Goal: Task Accomplishment & Management: Complete application form

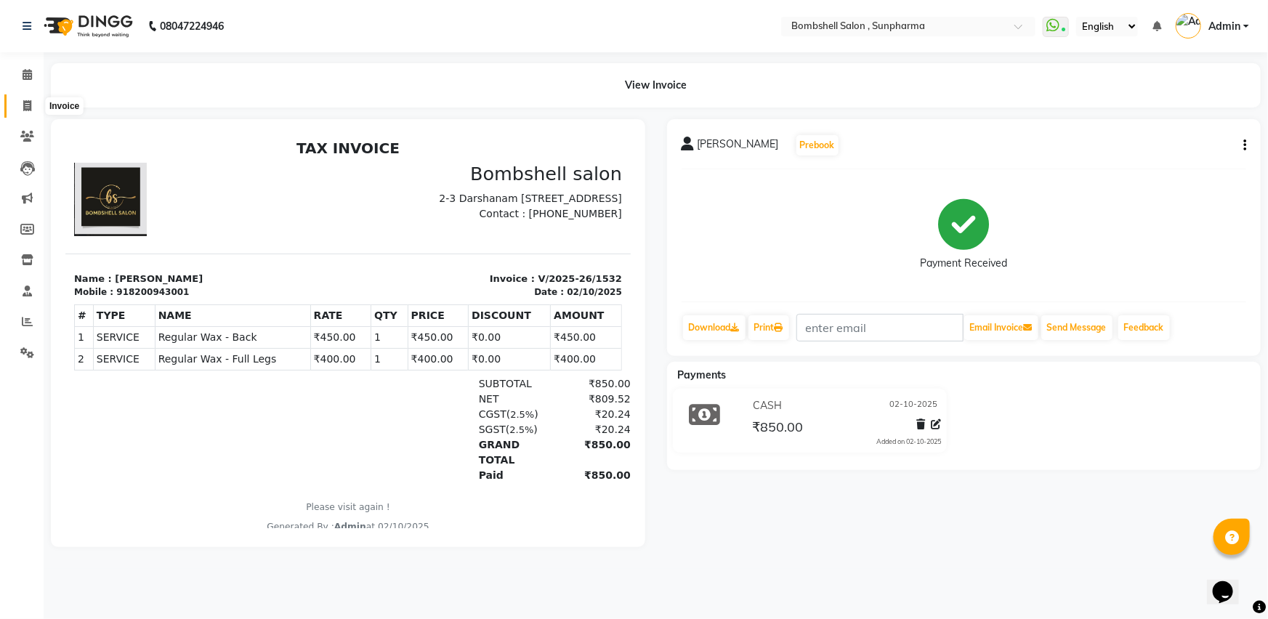
click at [30, 105] on icon at bounding box center [27, 105] width 8 height 11
select select "service"
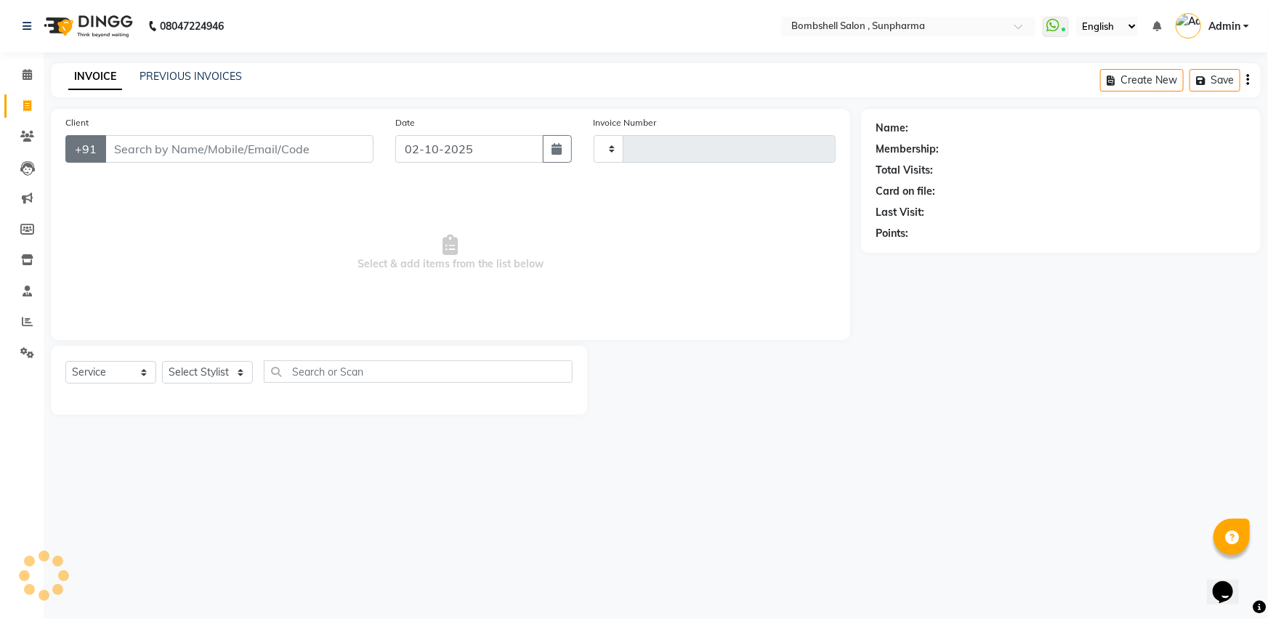
type input "1533"
select select "4965"
click at [152, 144] on input "Client" at bounding box center [239, 149] width 269 height 28
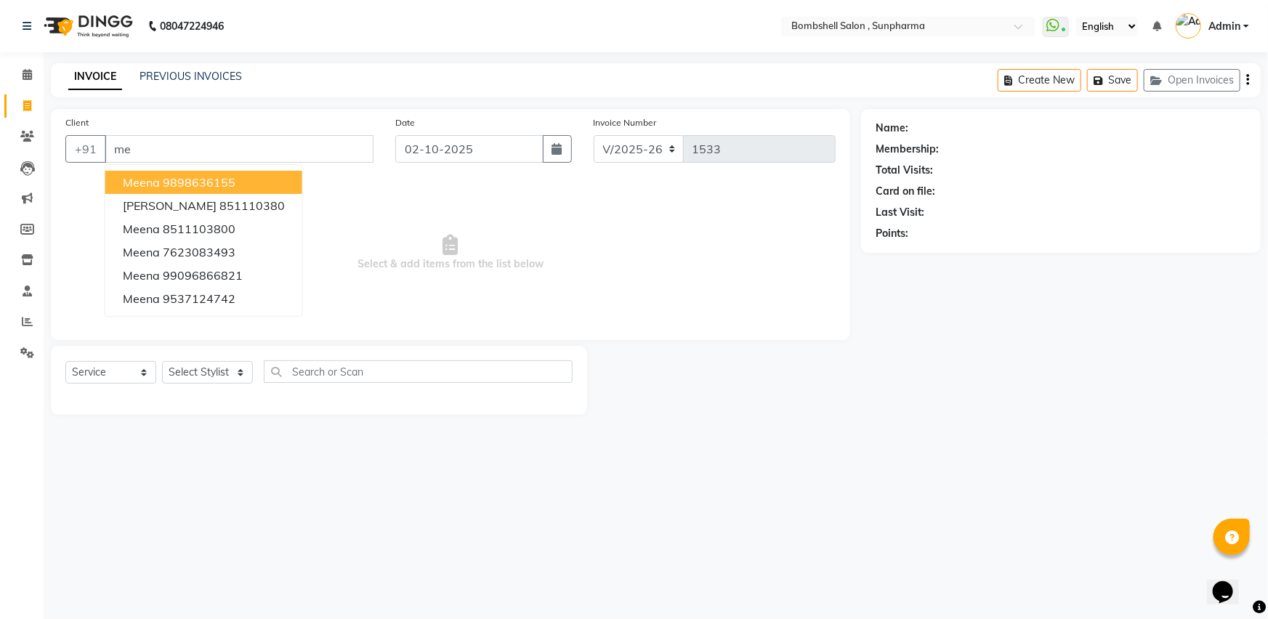
type input "m"
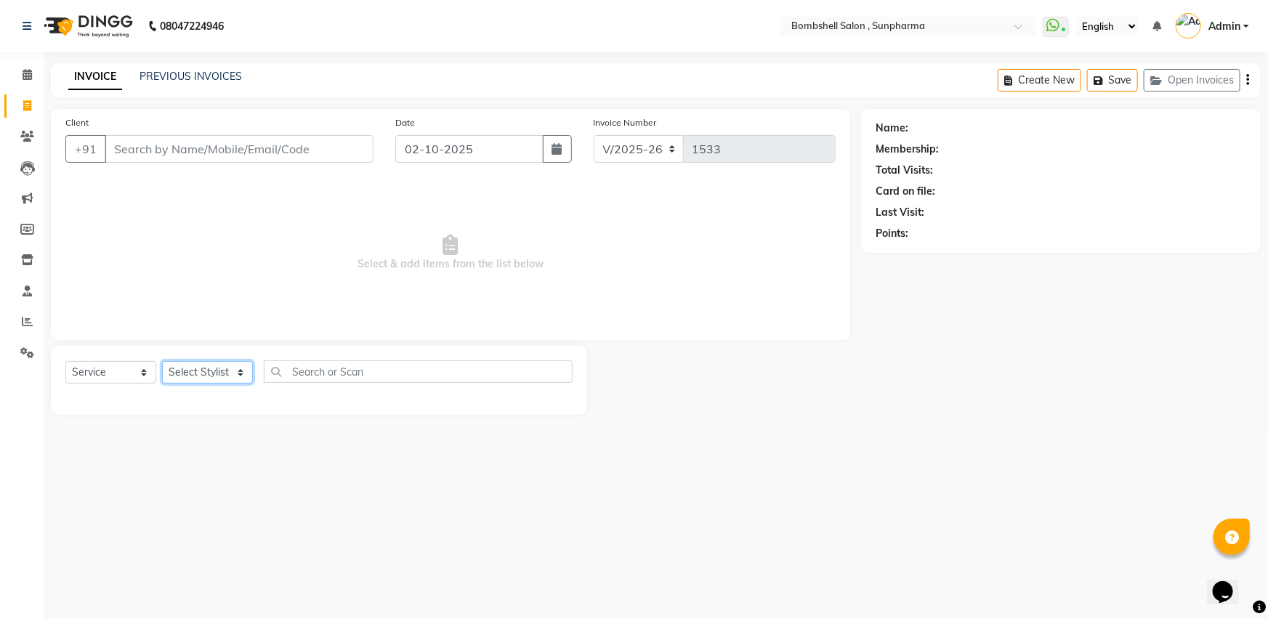
click at [239, 370] on select "Select Stylist [PERSON_NAME] Ananta [PERSON_NAME] [PERSON_NAME] dhanlaxmi poona…" at bounding box center [207, 372] width 91 height 23
select select "74825"
click at [162, 361] on select "Select Stylist [PERSON_NAME] Ananta [PERSON_NAME] [PERSON_NAME] dhanlaxmi poona…" at bounding box center [207, 372] width 91 height 23
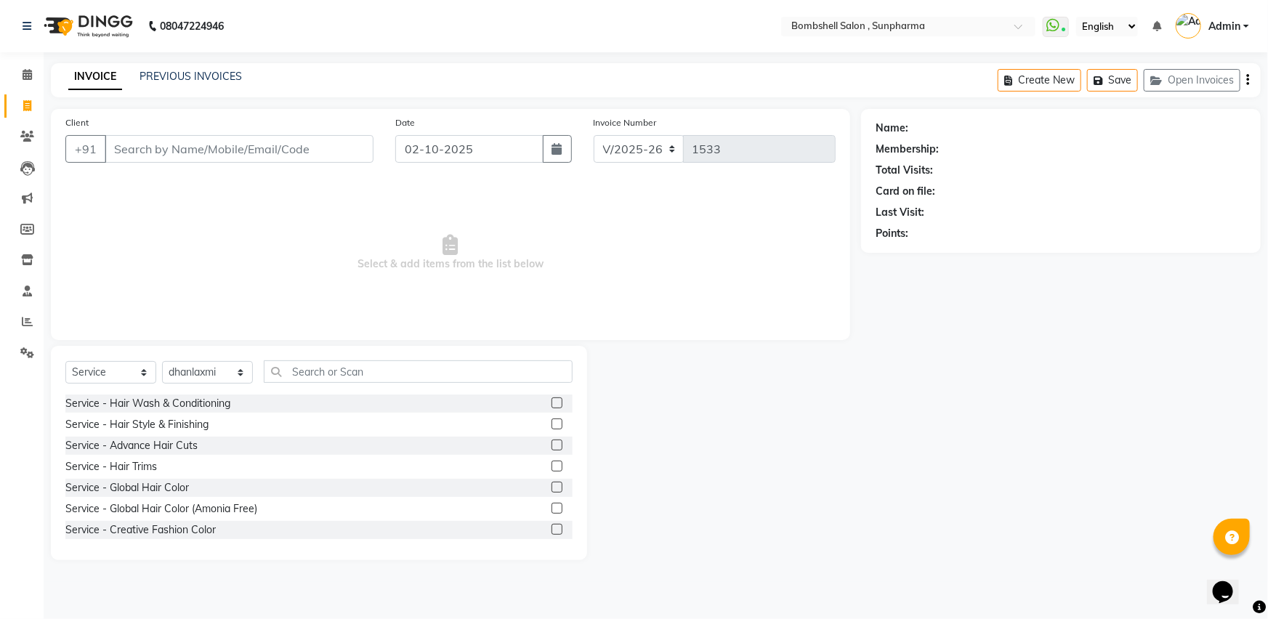
click at [551, 402] on label at bounding box center [556, 402] width 11 height 11
click at [551, 402] on input "checkbox" at bounding box center [555, 403] width 9 height 9
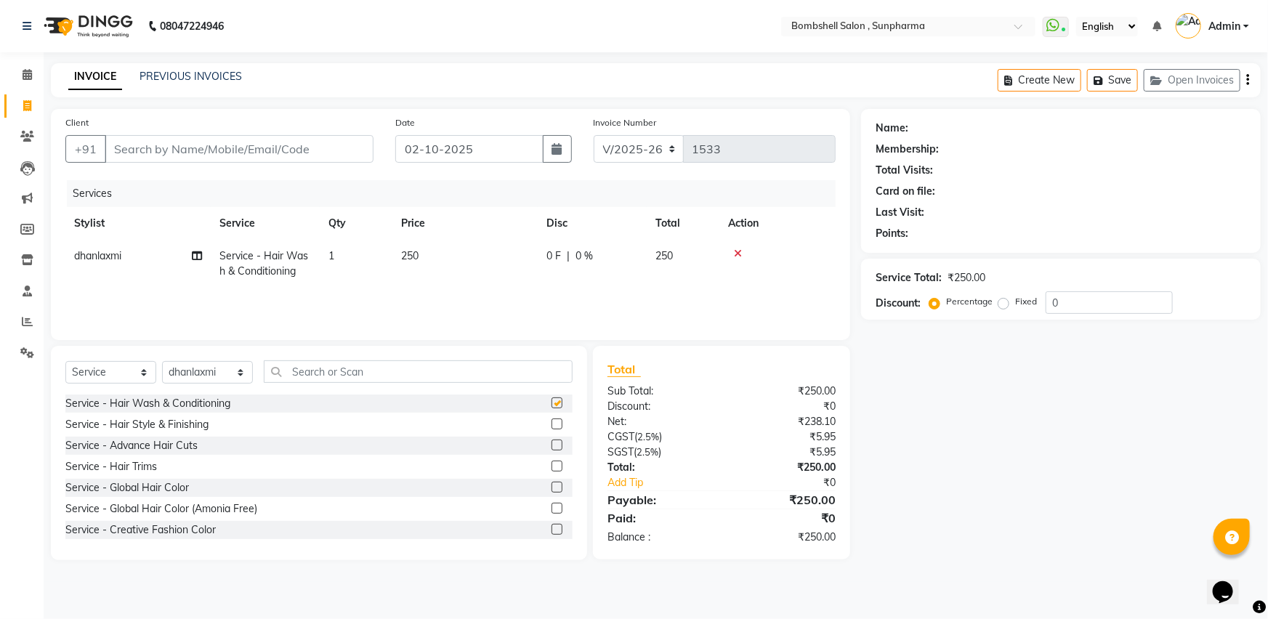
checkbox input "false"
click at [423, 252] on td "250" at bounding box center [464, 264] width 145 height 48
select select "74825"
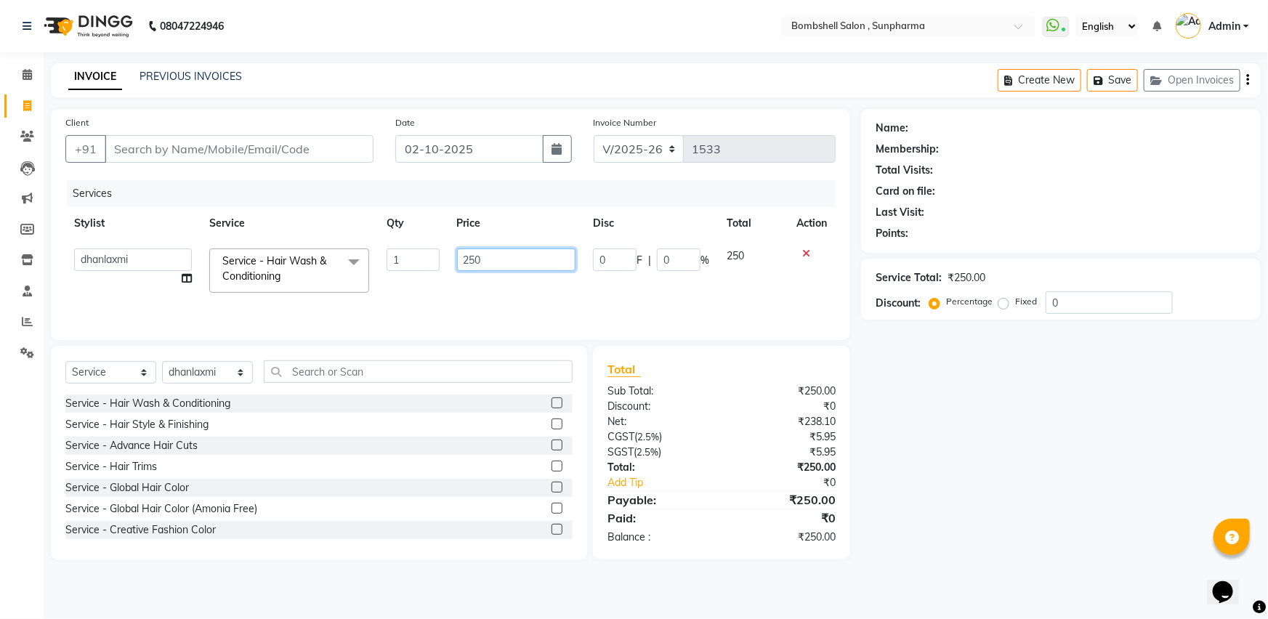
click at [508, 259] on input "250" at bounding box center [516, 259] width 119 height 23
type input "2"
type input "300"
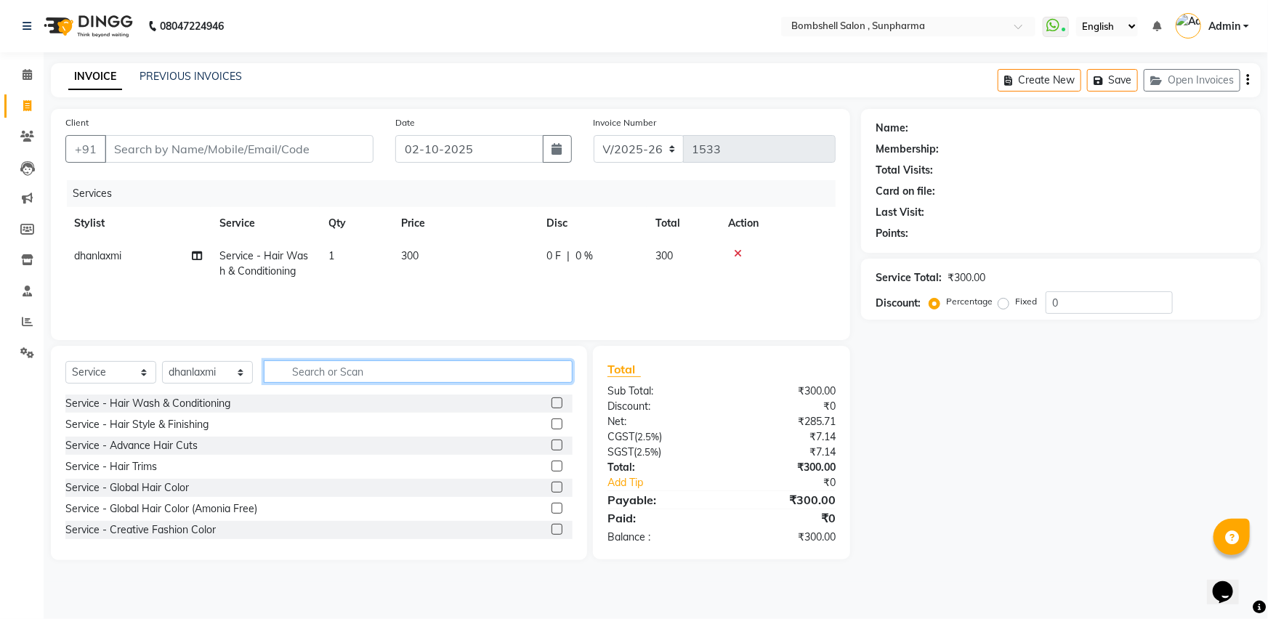
click at [329, 367] on input "text" at bounding box center [418, 371] width 309 height 23
click at [551, 423] on label at bounding box center [556, 423] width 11 height 11
click at [551, 423] on input "checkbox" at bounding box center [555, 424] width 9 height 9
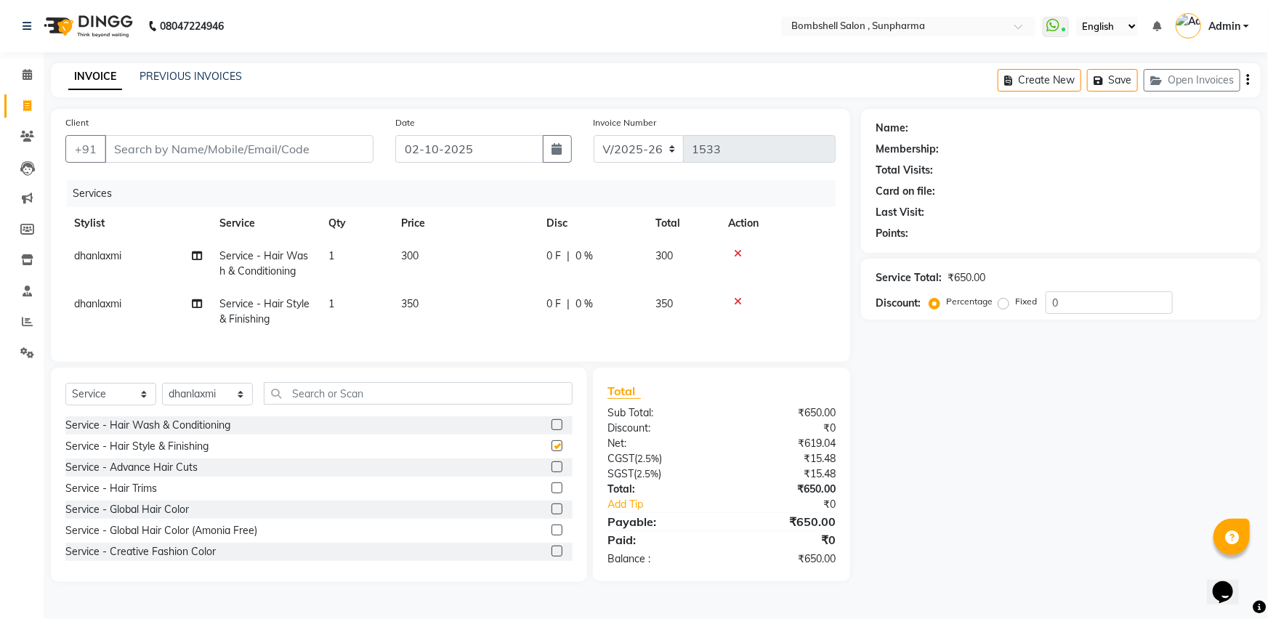
checkbox input "false"
click at [134, 254] on td "dhanlaxmi" at bounding box center [137, 264] width 145 height 48
select select "74825"
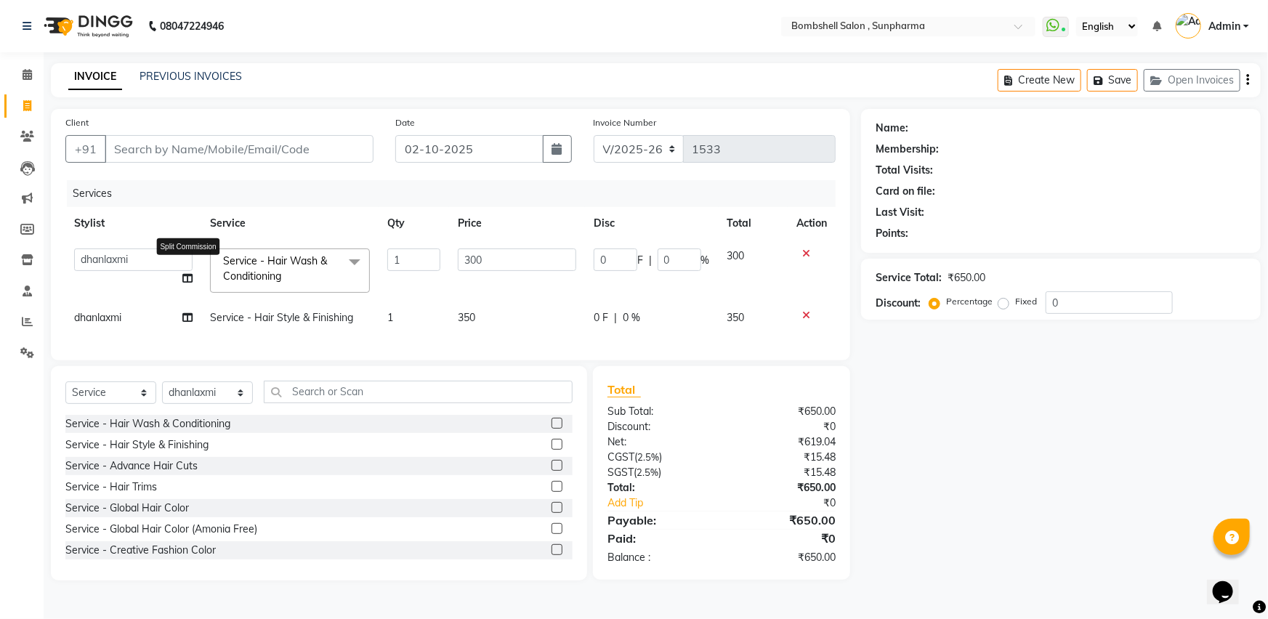
click at [186, 281] on icon at bounding box center [187, 278] width 10 height 10
select select "74825"
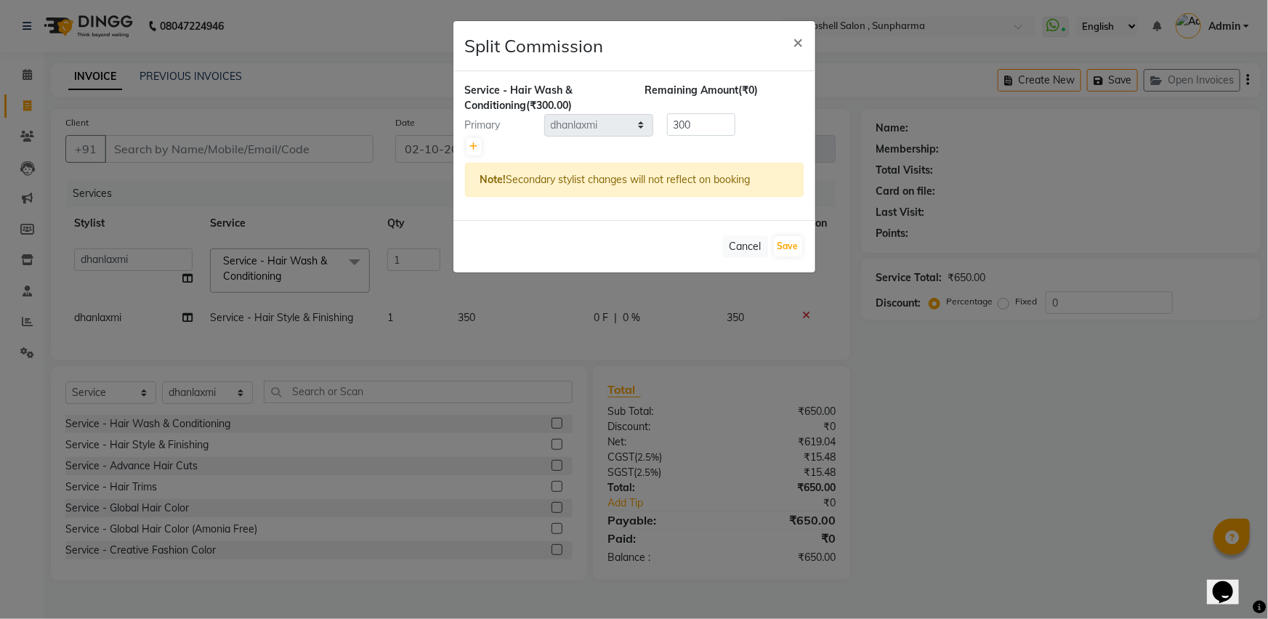
click at [163, 260] on ngb-modal-window "Split Commission × Service - Hair Wash & Conditioning (₹300.00) Remaining Amoun…" at bounding box center [634, 309] width 1268 height 619
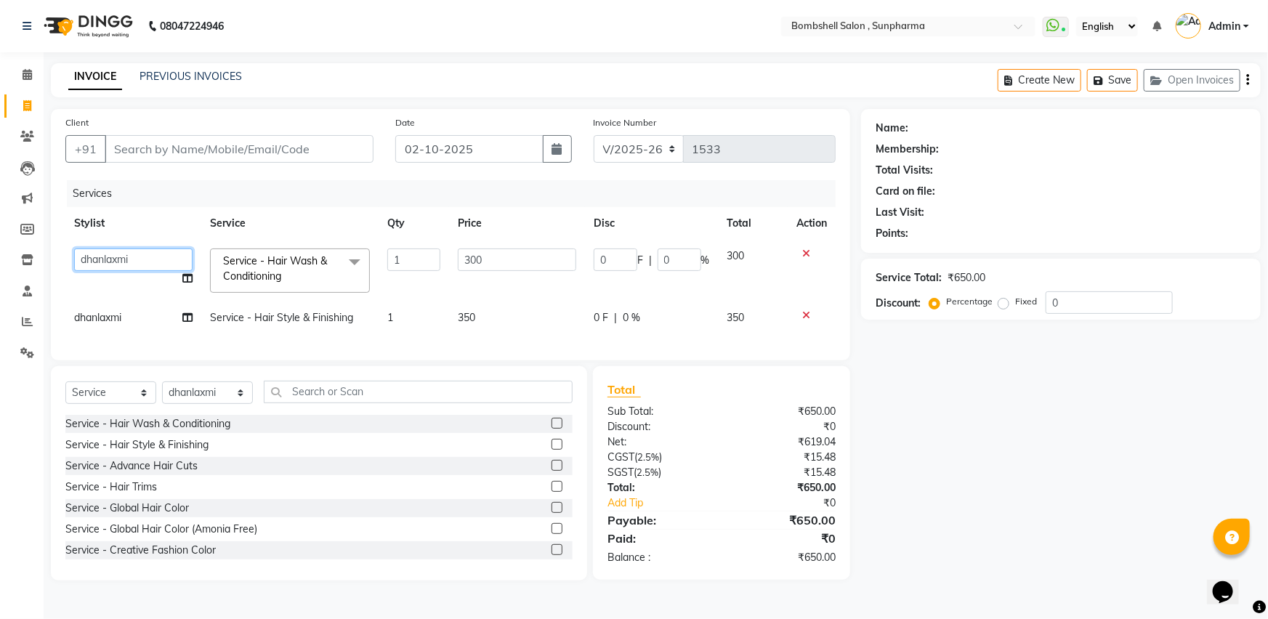
click at [163, 260] on select "[PERSON_NAME] Ananta [PERSON_NAME] [PERSON_NAME] dhanlaxmi poonam [PERSON_NAME]" at bounding box center [133, 259] width 118 height 23
select select "59017"
click at [143, 316] on td "dhanlaxmi" at bounding box center [133, 317] width 136 height 33
select select "74825"
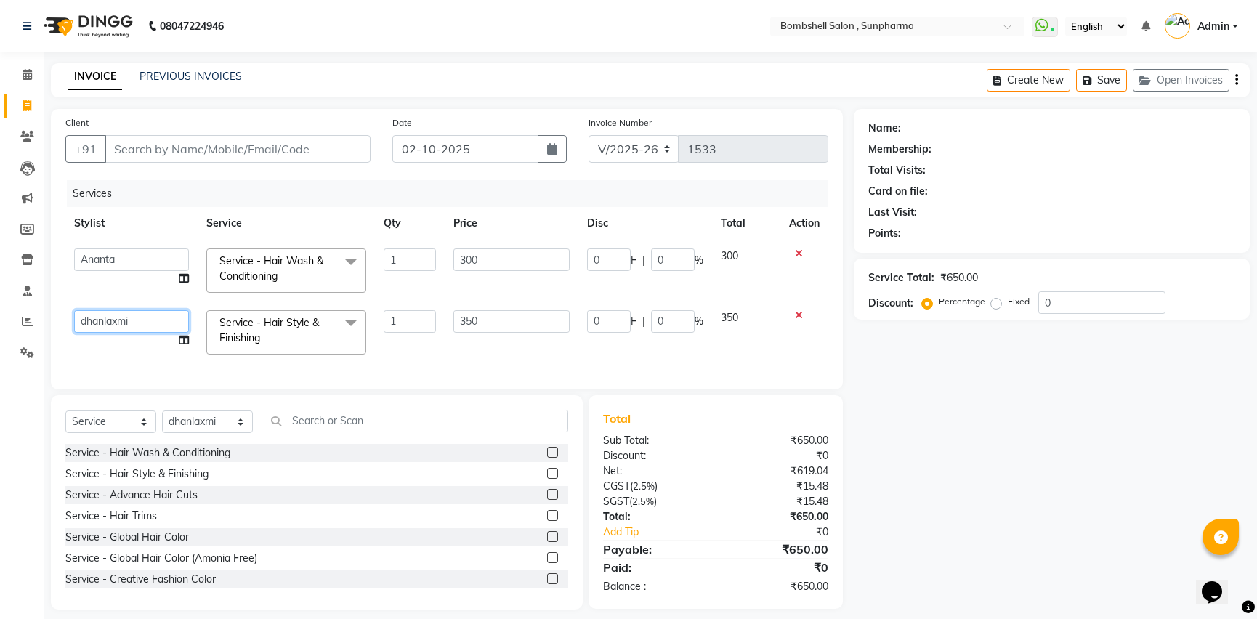
click at [143, 316] on select "[PERSON_NAME] Ananta [PERSON_NAME] [PERSON_NAME] dhanlaxmi poonam [PERSON_NAME]" at bounding box center [131, 321] width 115 height 23
select select "59017"
click at [288, 432] on input "text" at bounding box center [416, 421] width 304 height 23
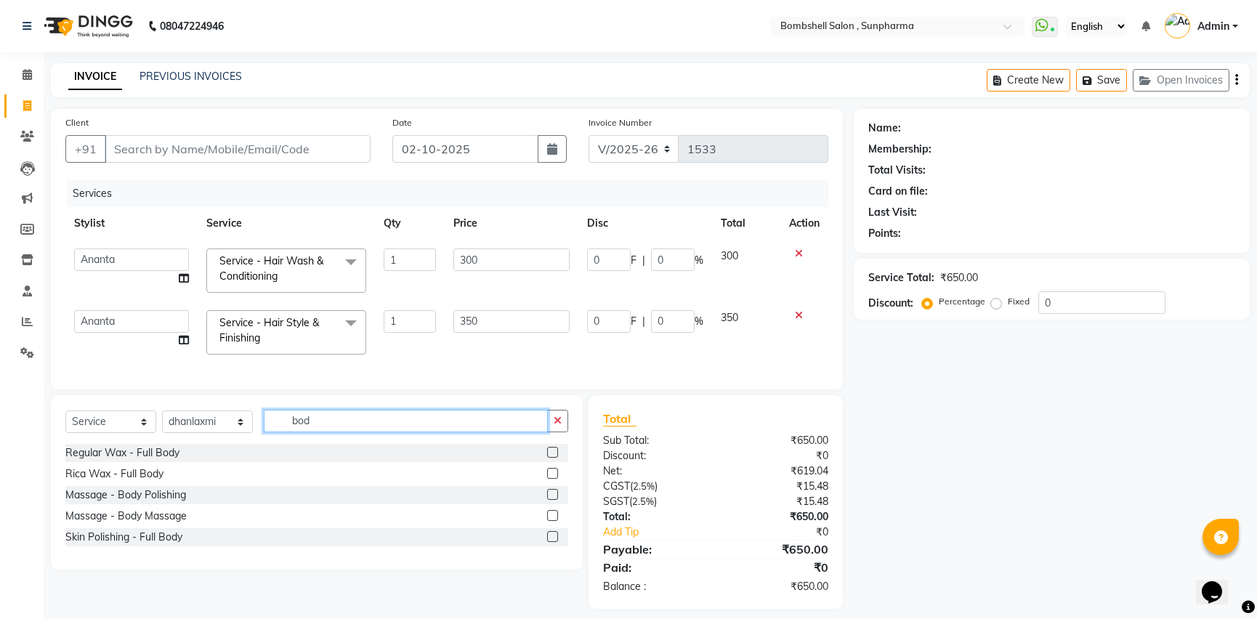
type input "bod"
click at [549, 521] on label at bounding box center [552, 515] width 11 height 11
click at [549, 521] on input "checkbox" at bounding box center [551, 515] width 9 height 9
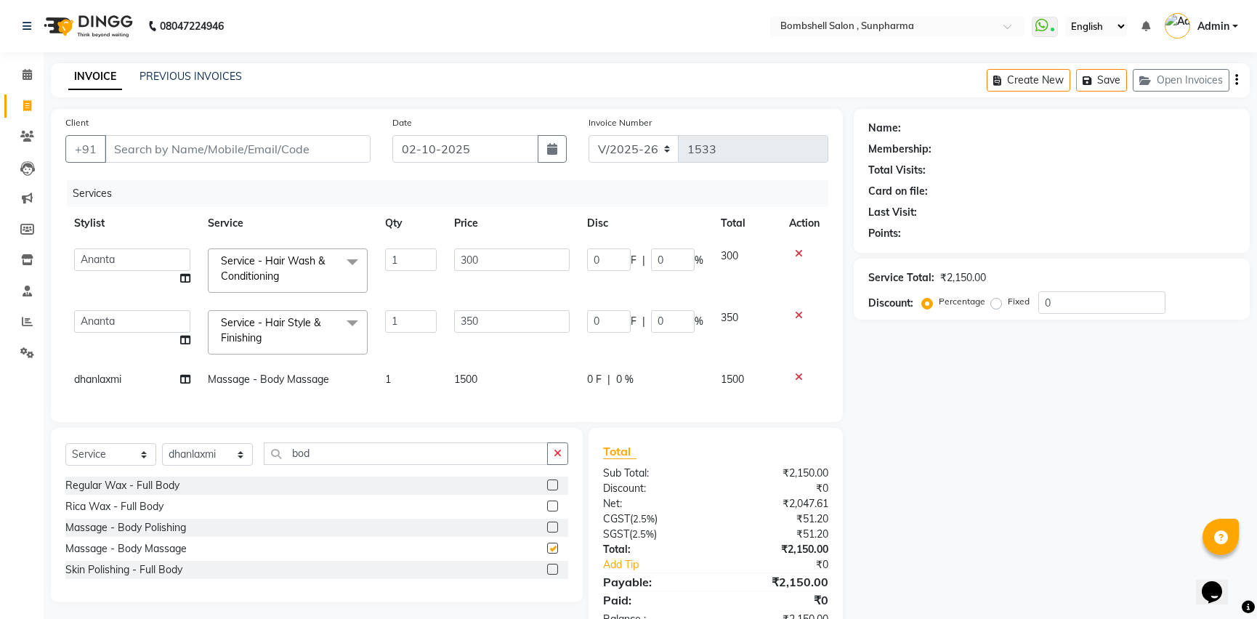
checkbox input "false"
click at [187, 384] on icon at bounding box center [185, 379] width 10 height 10
select select "74825"
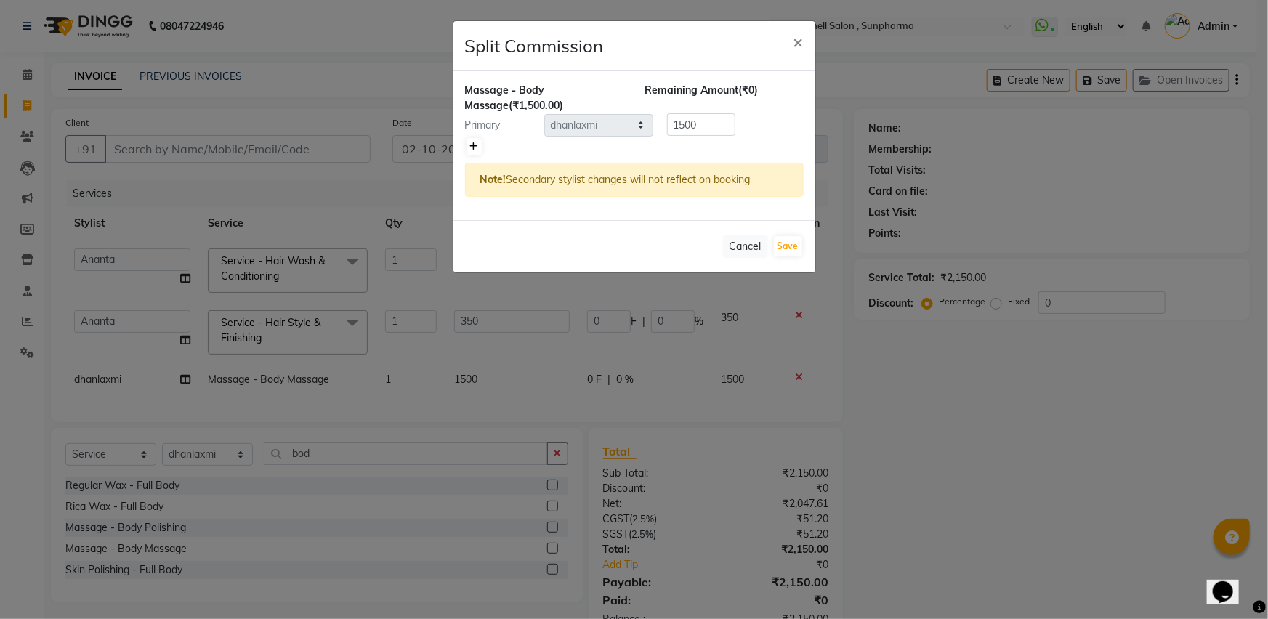
click at [476, 152] on link at bounding box center [473, 146] width 15 height 17
type input "750"
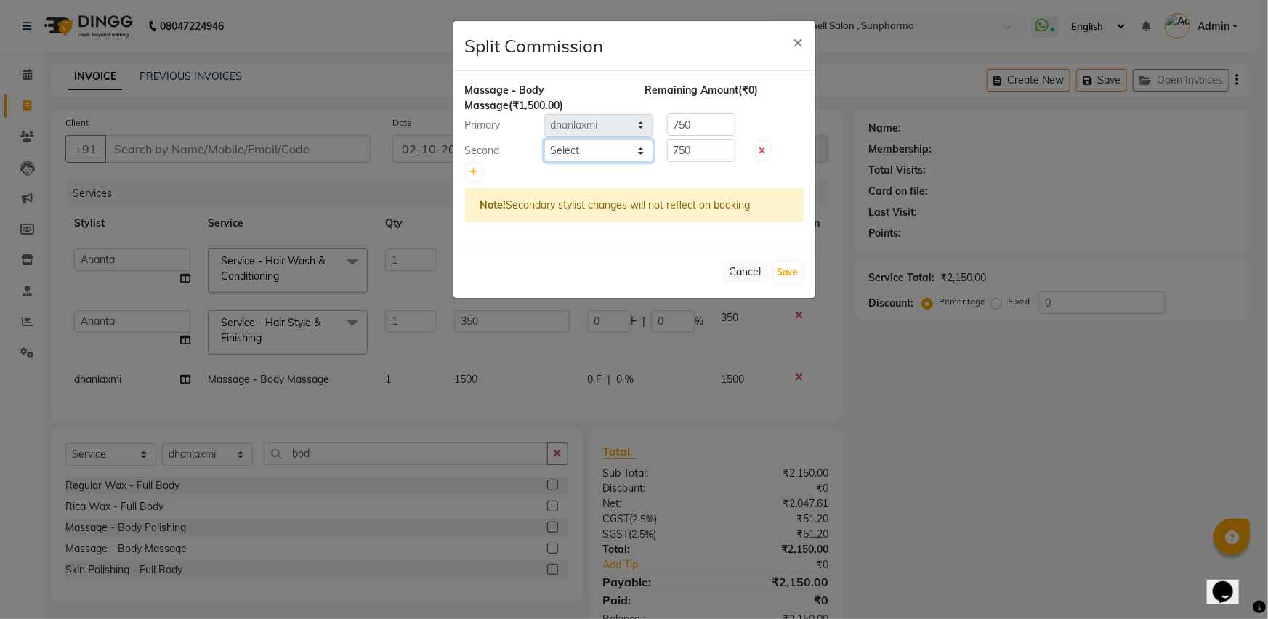
click at [639, 147] on select "Select [PERSON_NAME] Ananta [PERSON_NAME] [PERSON_NAME] [PERSON_NAME]" at bounding box center [598, 150] width 109 height 23
select select "87946"
click at [544, 139] on select "Select [PERSON_NAME] Ananta [PERSON_NAME] [PERSON_NAME] [PERSON_NAME]" at bounding box center [598, 150] width 109 height 23
click at [785, 266] on button "Save" at bounding box center [788, 272] width 28 height 20
select select "Select"
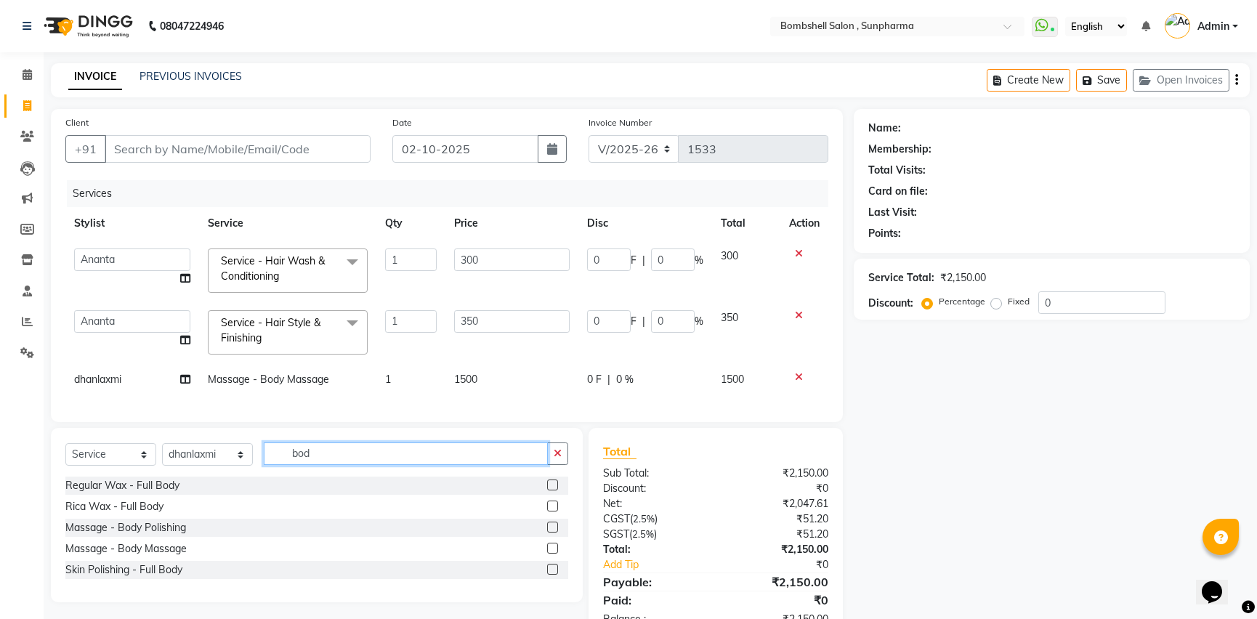
click at [315, 464] on input "bod" at bounding box center [406, 453] width 284 height 23
click at [325, 465] on input "bod" at bounding box center [406, 453] width 284 height 23
click at [327, 464] on input "bod" at bounding box center [406, 453] width 284 height 23
type input "b"
type input "bik"
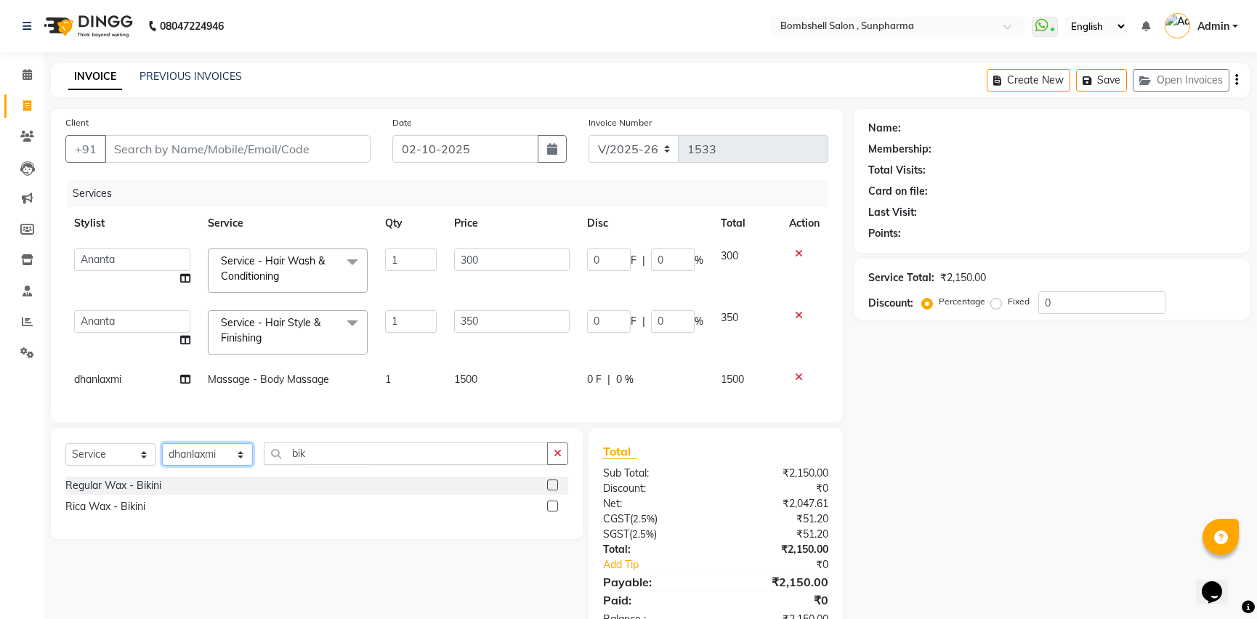
click at [238, 465] on select "Select Stylist [PERSON_NAME] Ananta [PERSON_NAME] [PERSON_NAME] dhanlaxmi poona…" at bounding box center [207, 454] width 91 height 23
select select "33525"
click at [162, 454] on select "Select Stylist [PERSON_NAME] Ananta [PERSON_NAME] [PERSON_NAME] dhanlaxmi poona…" at bounding box center [207, 454] width 91 height 23
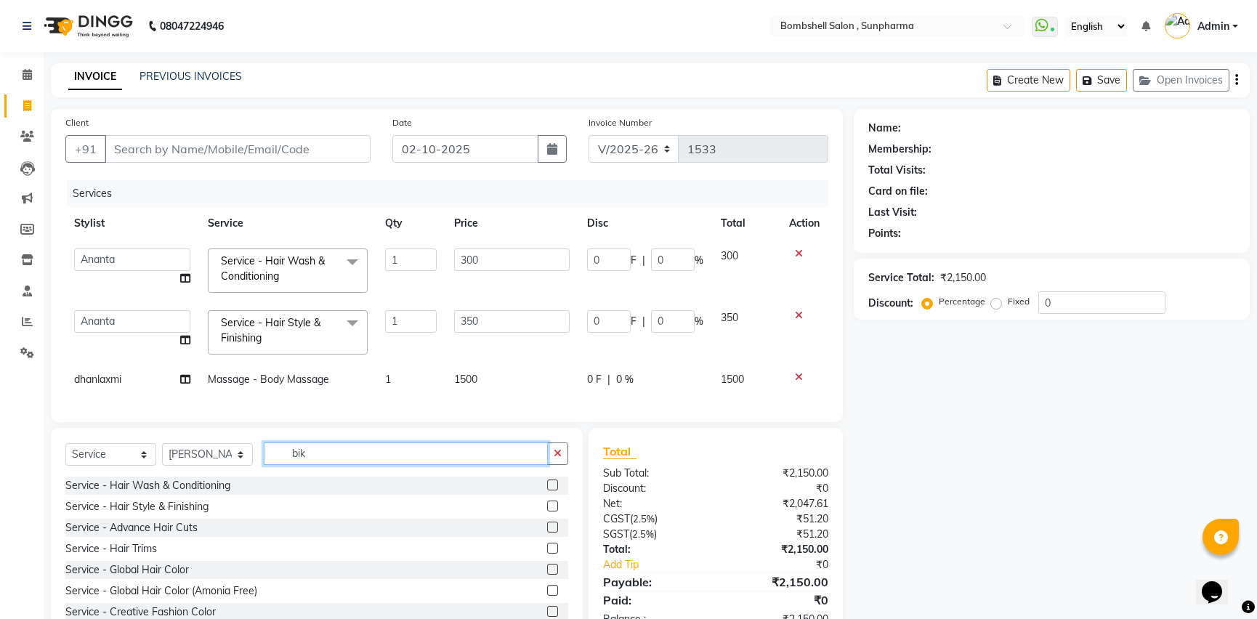
click at [304, 458] on input "bik" at bounding box center [406, 453] width 284 height 23
click at [301, 458] on input "bik" at bounding box center [406, 453] width 284 height 23
click at [304, 465] on input "bik" at bounding box center [406, 453] width 284 height 23
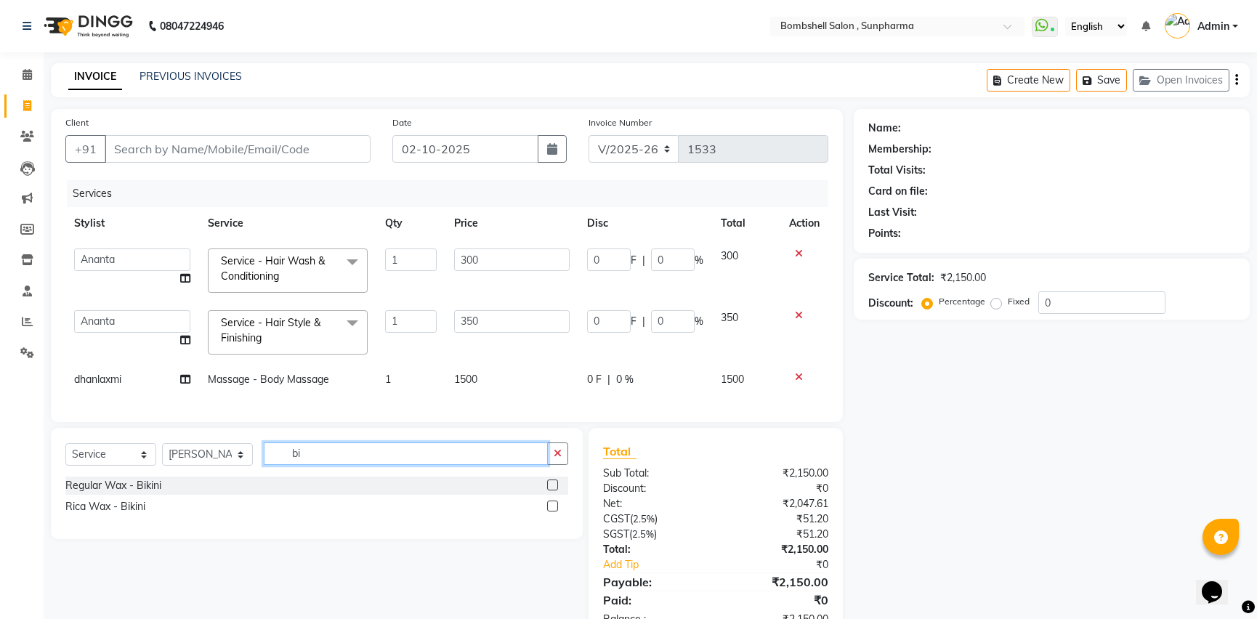
type input "bik"
click at [551, 511] on label at bounding box center [552, 506] width 11 height 11
click at [551, 511] on input "checkbox" at bounding box center [551, 506] width 9 height 9
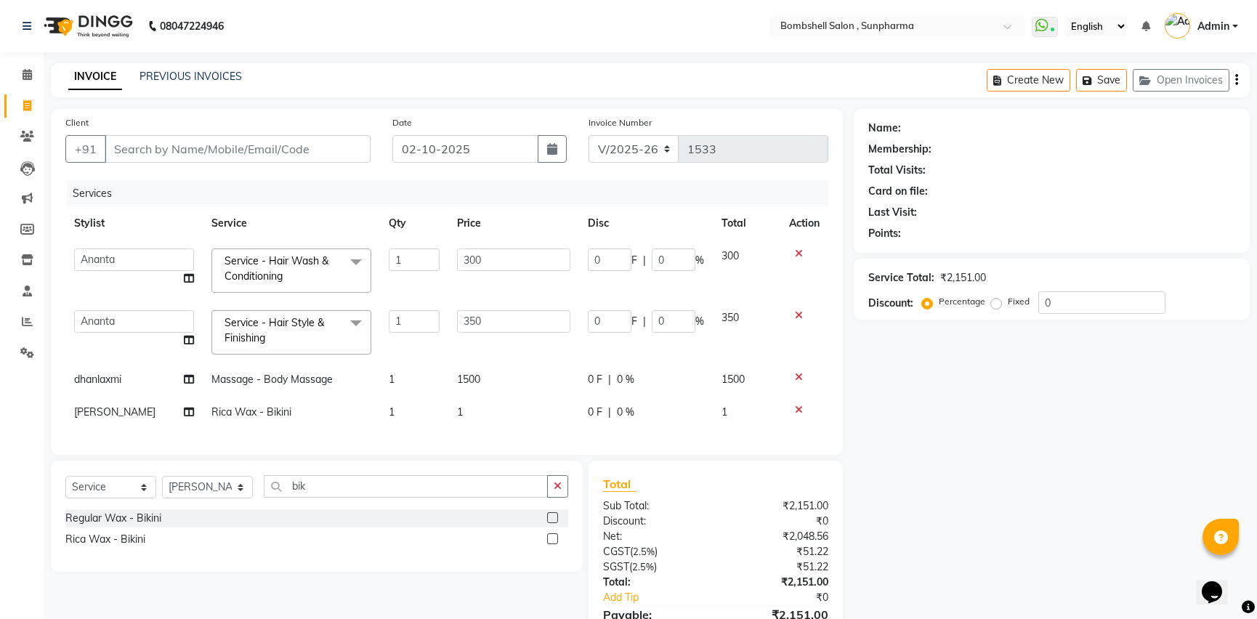
click at [551, 544] on label at bounding box center [552, 538] width 11 height 11
click at [551, 544] on input "checkbox" at bounding box center [551, 539] width 9 height 9
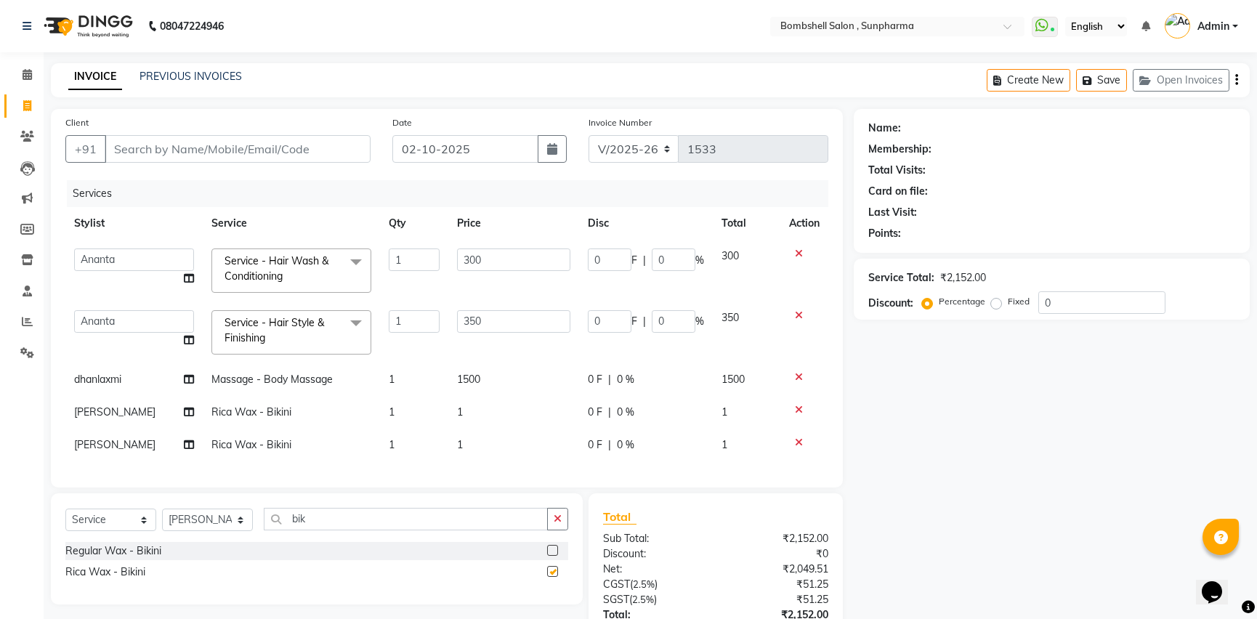
checkbox input "false"
click at [797, 409] on icon at bounding box center [799, 410] width 8 height 10
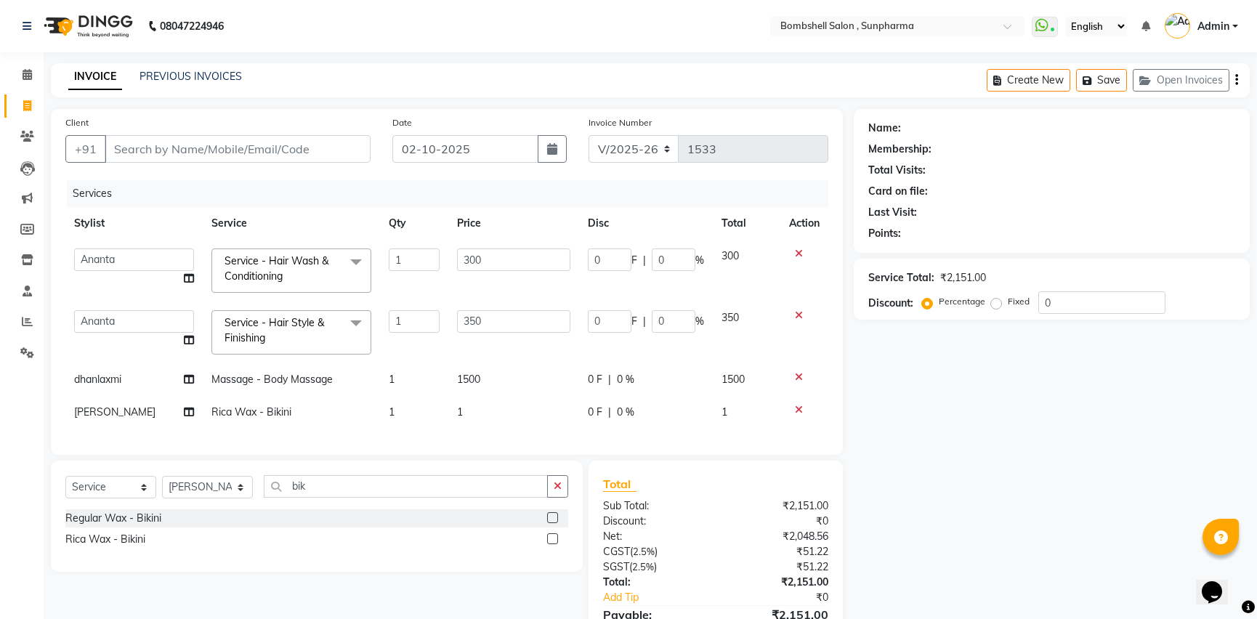
click at [798, 406] on icon at bounding box center [799, 410] width 8 height 10
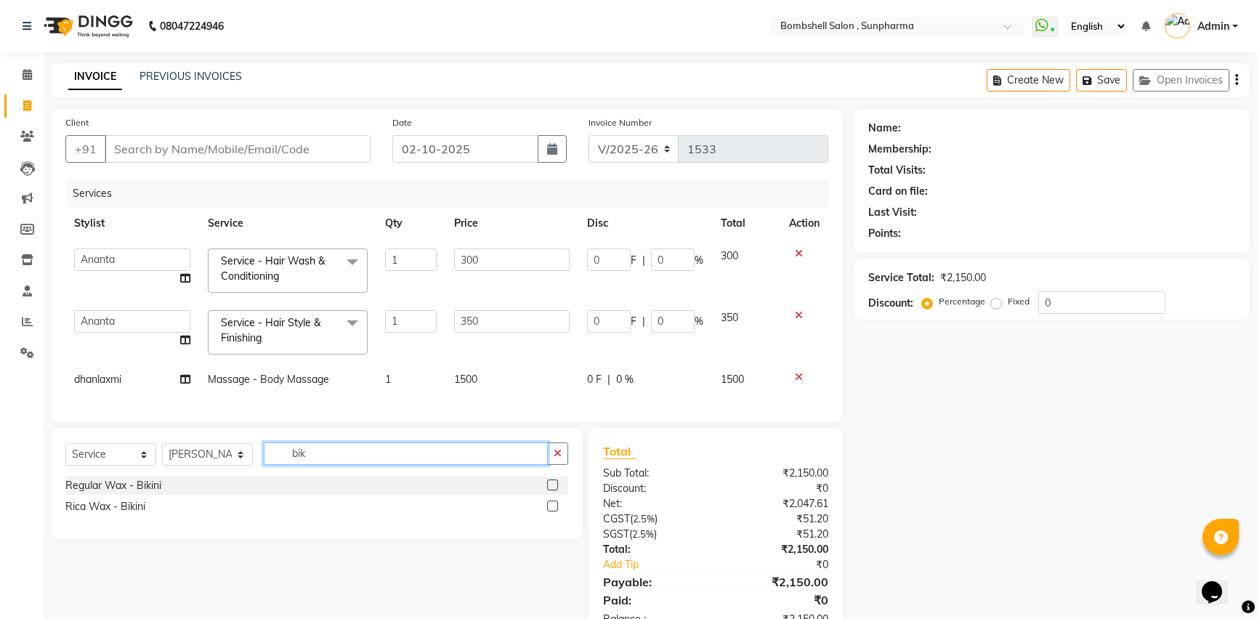
click at [307, 465] on input "bik" at bounding box center [406, 453] width 284 height 23
type input "b"
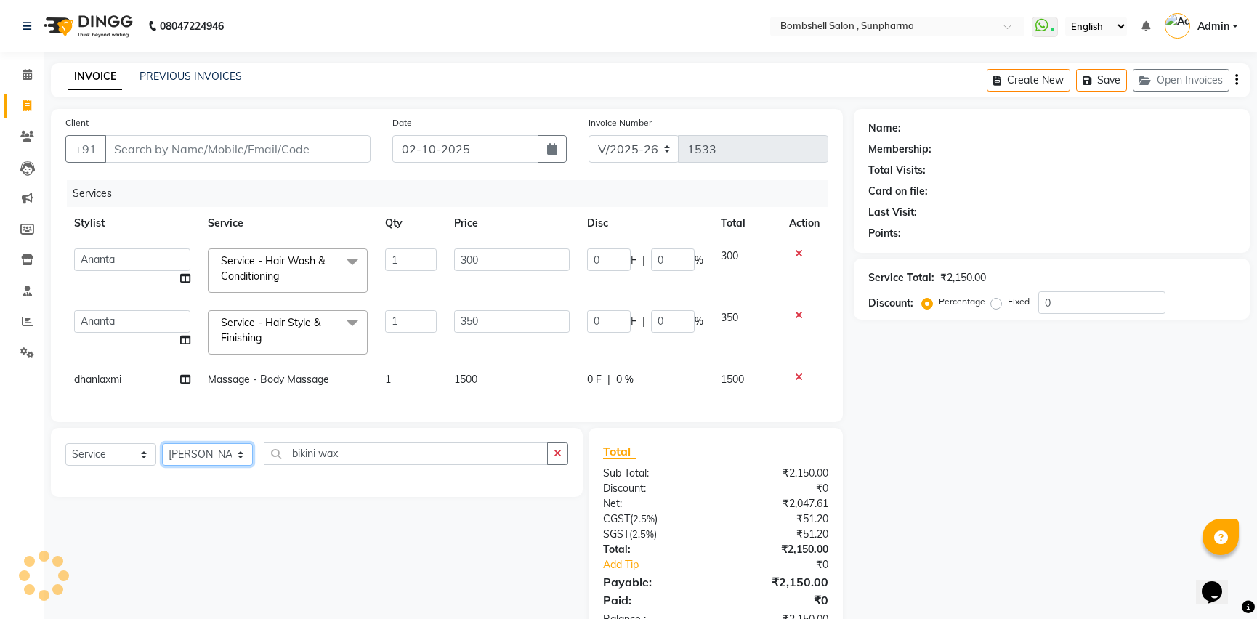
click at [236, 463] on select "Select Stylist [PERSON_NAME] Ananta [PERSON_NAME] [PERSON_NAME] dhanlaxmi poona…" at bounding box center [207, 454] width 91 height 23
click at [162, 454] on select "Select Stylist [PERSON_NAME] Ananta [PERSON_NAME] [PERSON_NAME] dhanlaxmi poona…" at bounding box center [207, 454] width 91 height 23
click at [339, 465] on input "bikini wax" at bounding box center [406, 453] width 284 height 23
click at [313, 465] on input "bikini wax" at bounding box center [406, 453] width 284 height 23
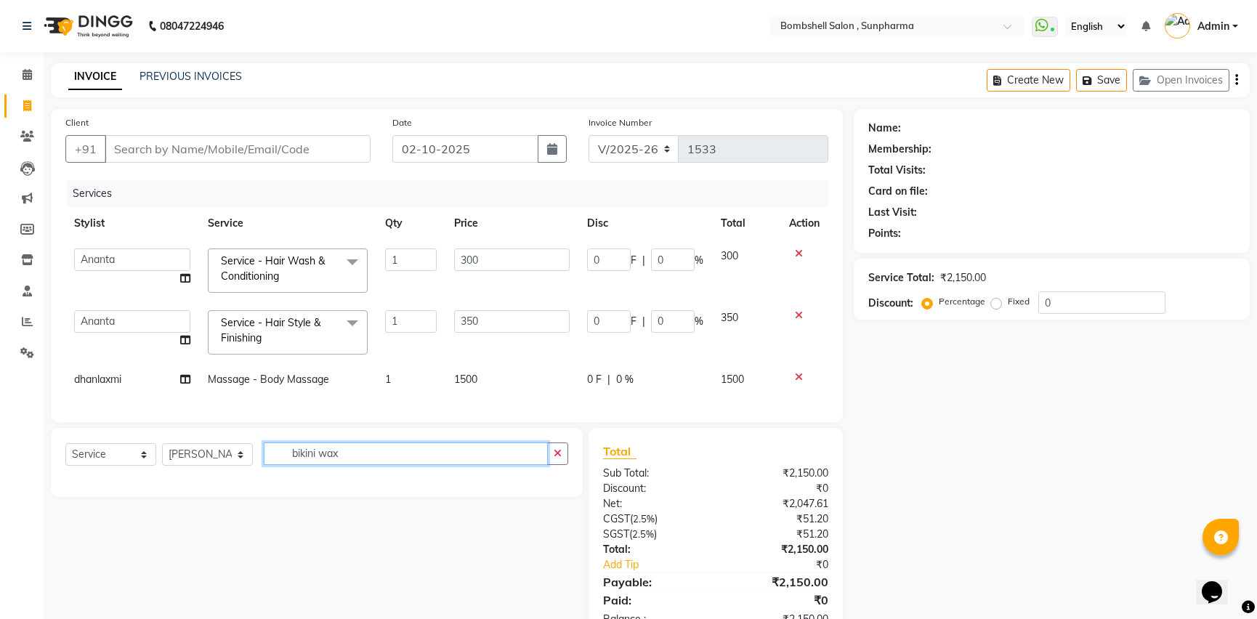
click at [313, 465] on input "bikini wax" at bounding box center [406, 453] width 284 height 23
click at [341, 465] on input "bikiuii wax" at bounding box center [406, 453] width 284 height 23
type input "b"
type input "biki"
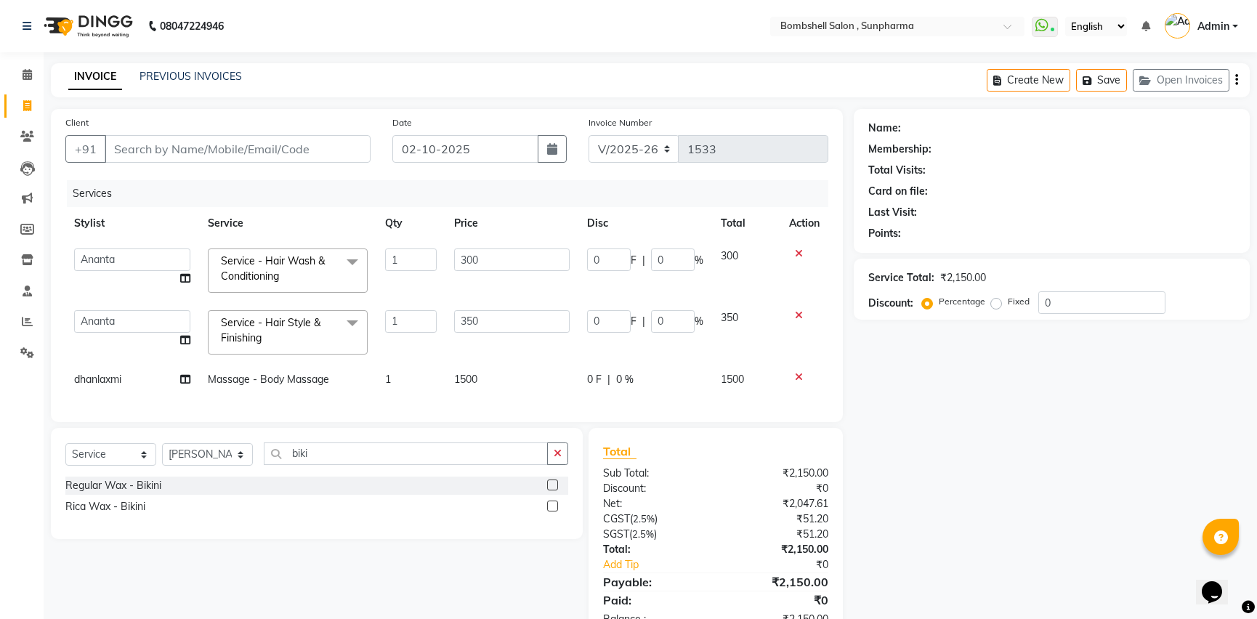
click at [552, 511] on label at bounding box center [552, 506] width 11 height 11
click at [552, 511] on input "checkbox" at bounding box center [551, 506] width 9 height 9
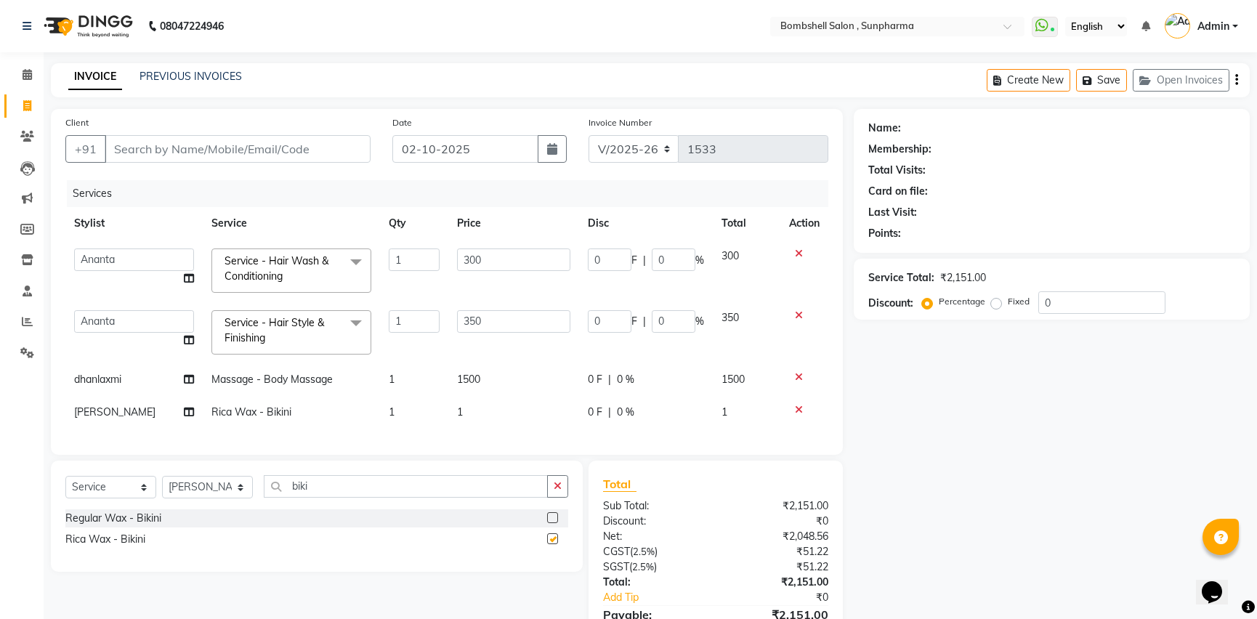
checkbox input "false"
click at [464, 408] on td "1" at bounding box center [513, 412] width 131 height 33
select select "33525"
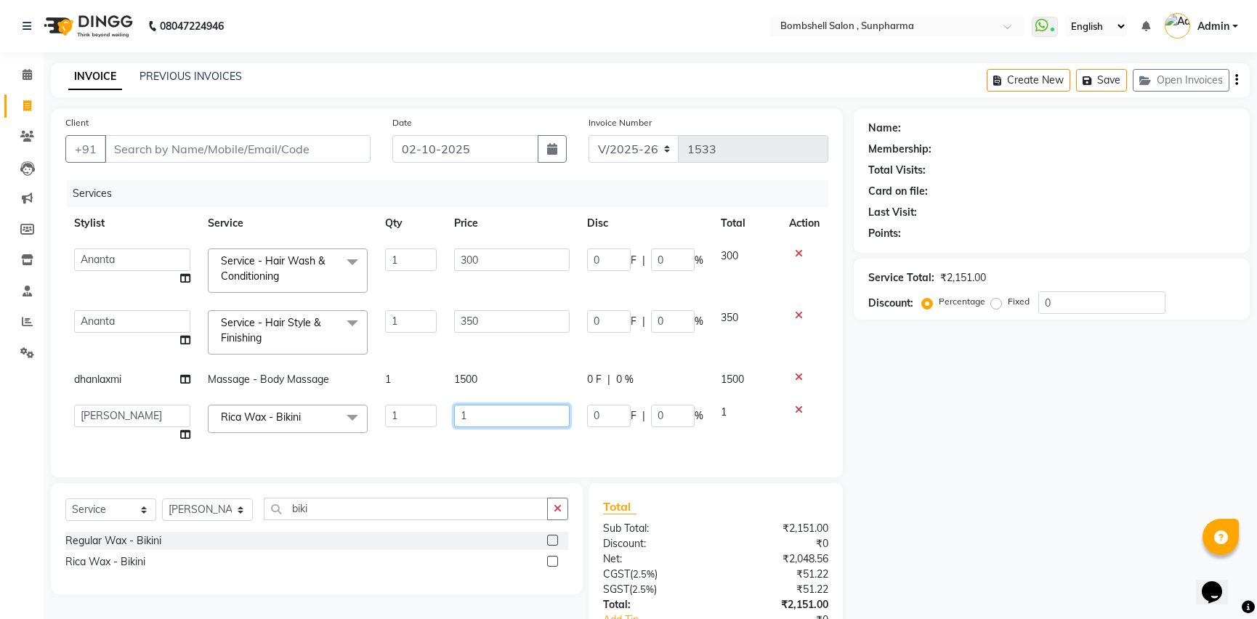
click at [469, 412] on input "1" at bounding box center [512, 416] width 116 height 23
type input "1500"
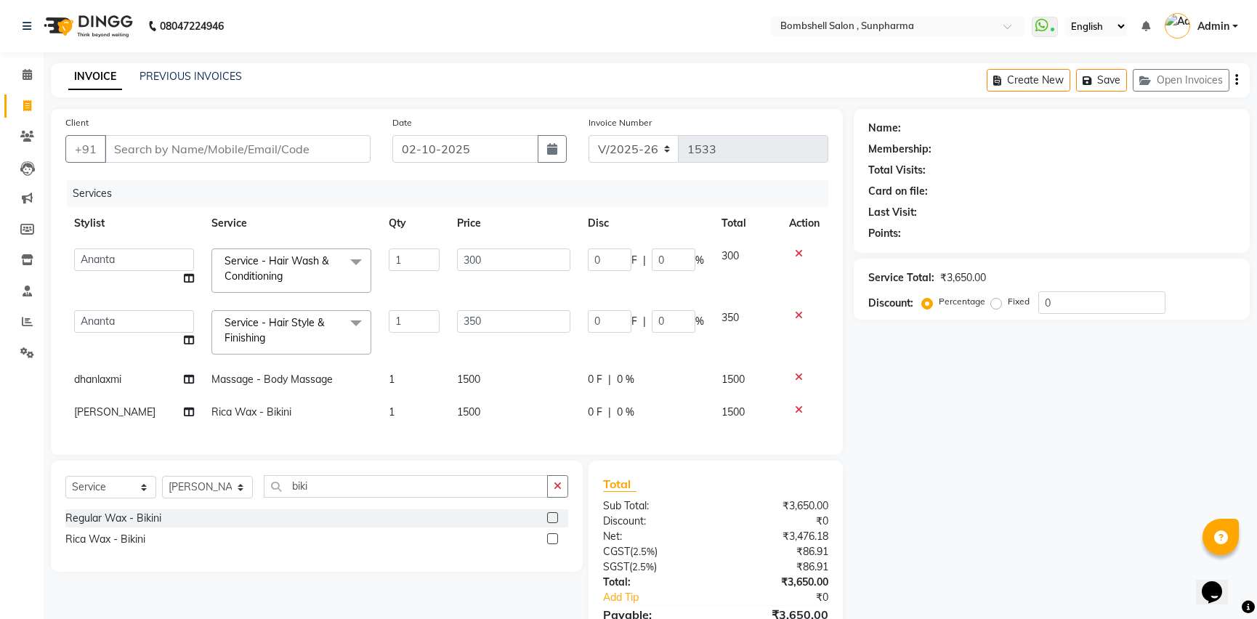
click at [465, 438] on div "Services Stylist Service Qty Price Disc Total Action [PERSON_NAME] Ananta [PERS…" at bounding box center [446, 310] width 763 height 260
click at [488, 369] on td "1500" at bounding box center [513, 379] width 131 height 33
select select "74825"
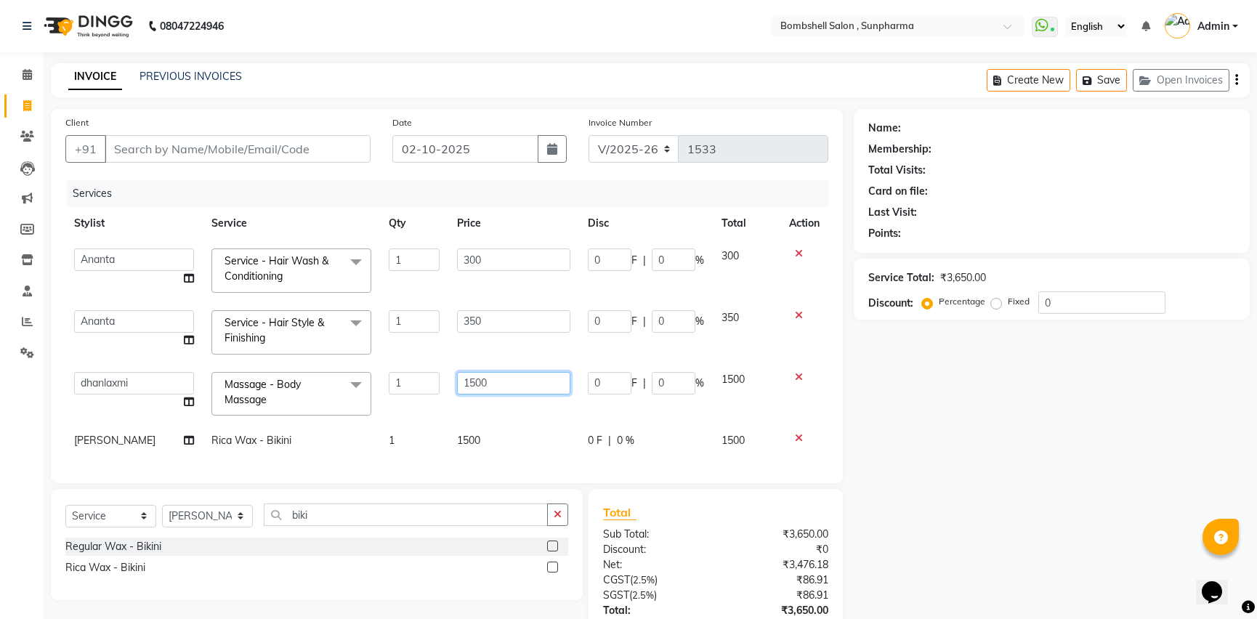
click at [485, 379] on input "1500" at bounding box center [513, 383] width 113 height 23
type input "1"
type input "2000"
click at [493, 400] on tbody "[PERSON_NAME] Ananta [PERSON_NAME] [PERSON_NAME] dhanlaxmi poonam [PERSON_NAME]…" at bounding box center [446, 348] width 763 height 217
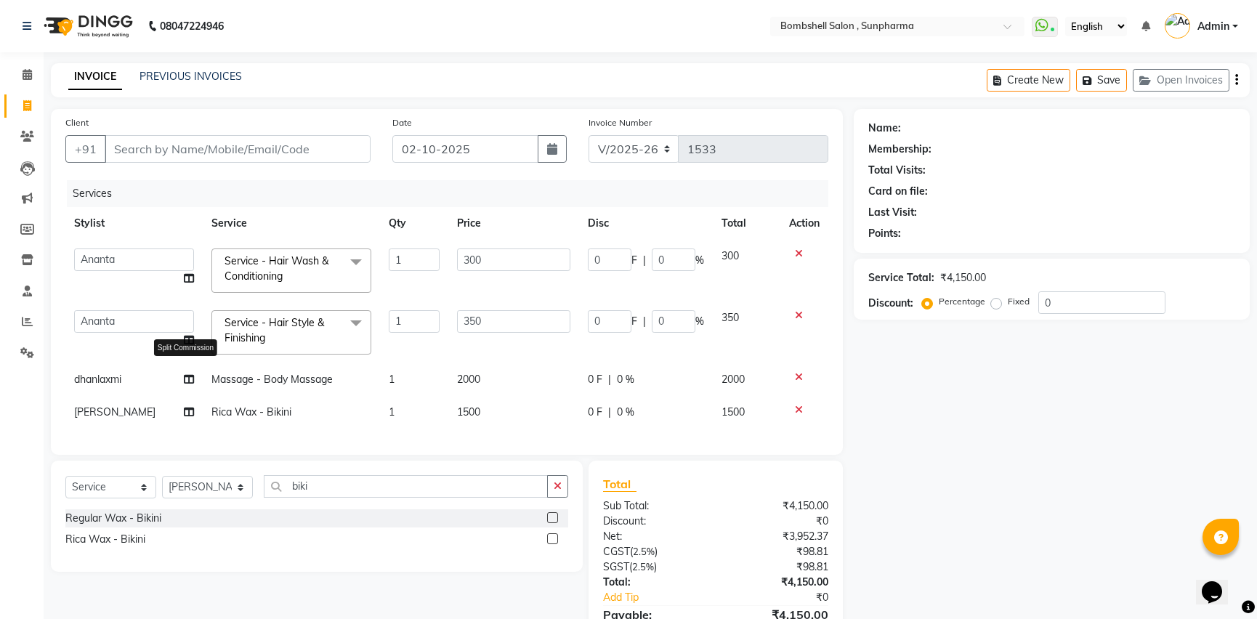
click at [187, 378] on icon at bounding box center [189, 379] width 10 height 10
select select "74825"
select select "87946"
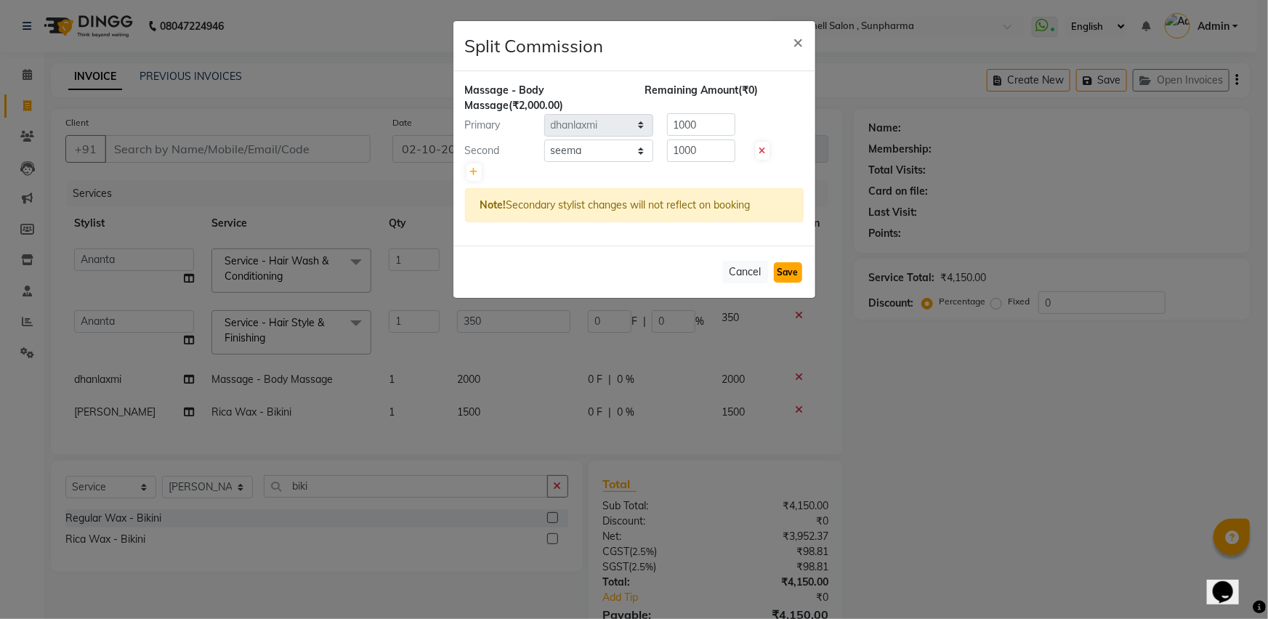
click at [793, 272] on button "Save" at bounding box center [788, 272] width 28 height 20
select select "Select"
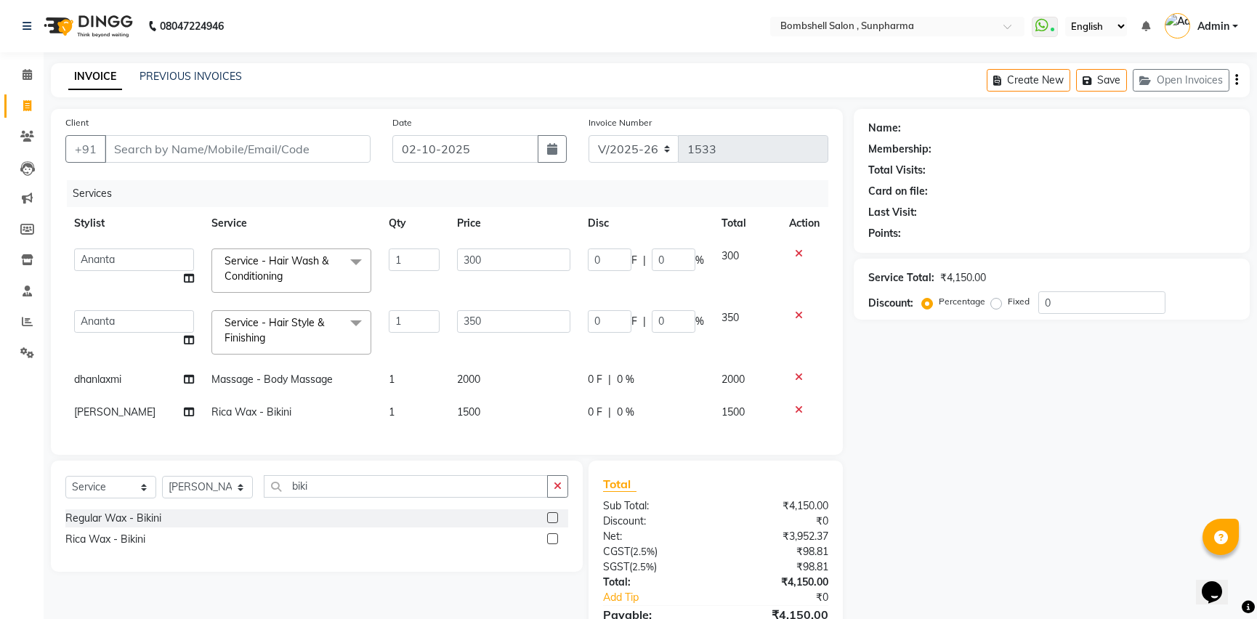
click at [477, 371] on td "2000" at bounding box center [513, 379] width 131 height 33
select select "74825"
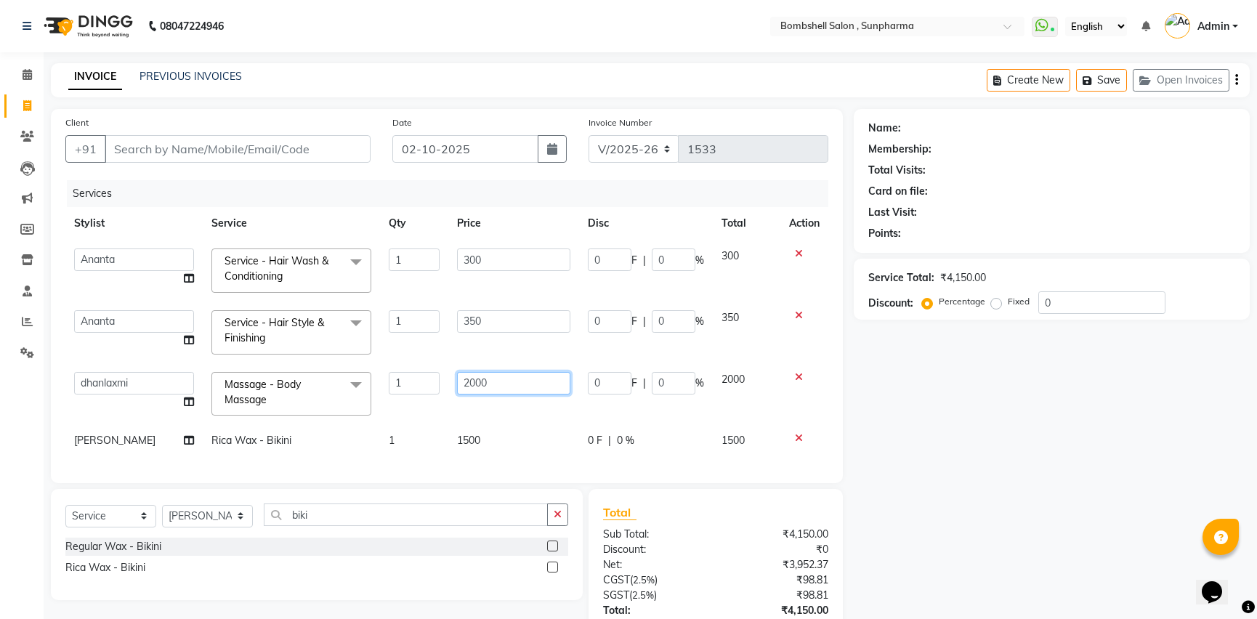
click at [486, 382] on input "2000" at bounding box center [513, 383] width 113 height 23
type input "2"
type input "1500"
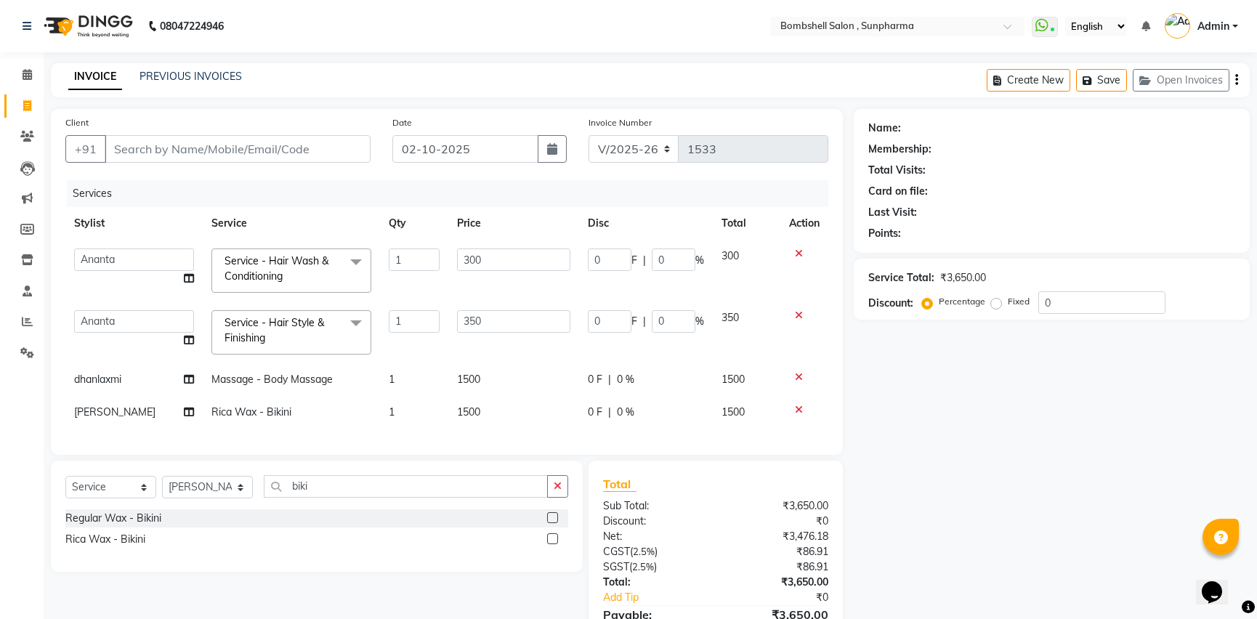
click at [480, 436] on div "Services Stylist Service Qty Price Disc Total Action [PERSON_NAME] Ananta [PERS…" at bounding box center [446, 310] width 763 height 260
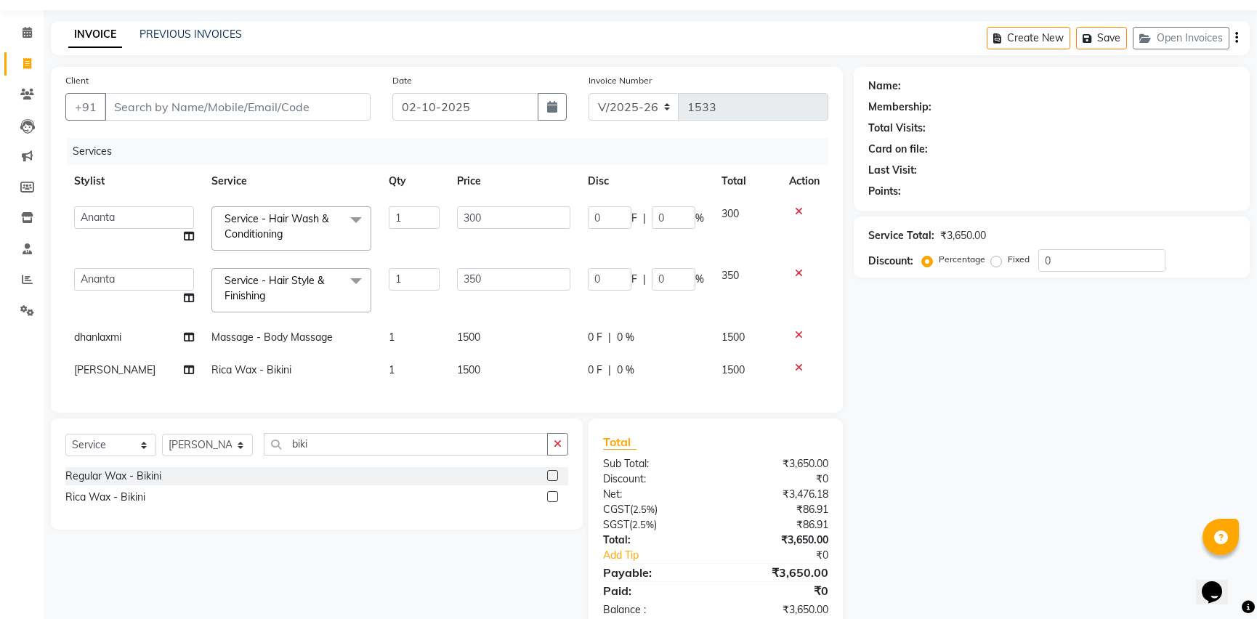
scroll to position [88, 0]
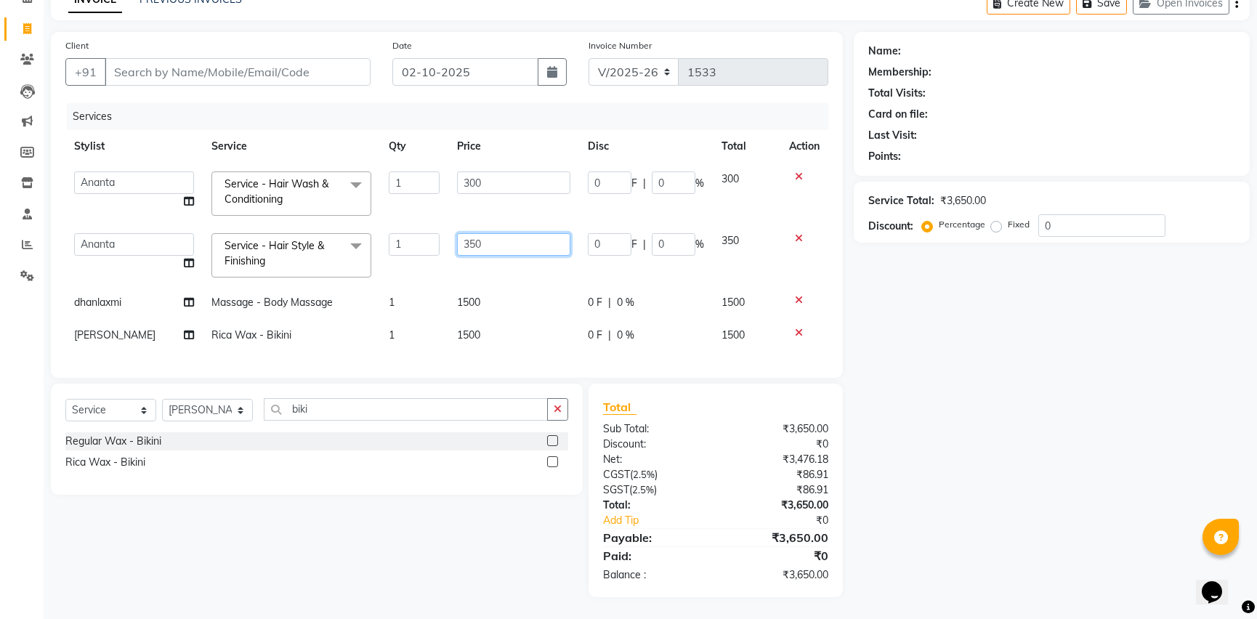
click at [493, 236] on input "350" at bounding box center [513, 244] width 113 height 23
drag, startPoint x: 493, startPoint y: 236, endPoint x: 447, endPoint y: 235, distance: 45.8
click at [448, 235] on td "350" at bounding box center [513, 255] width 131 height 62
type input "400"
click at [414, 286] on td "1" at bounding box center [414, 302] width 69 height 33
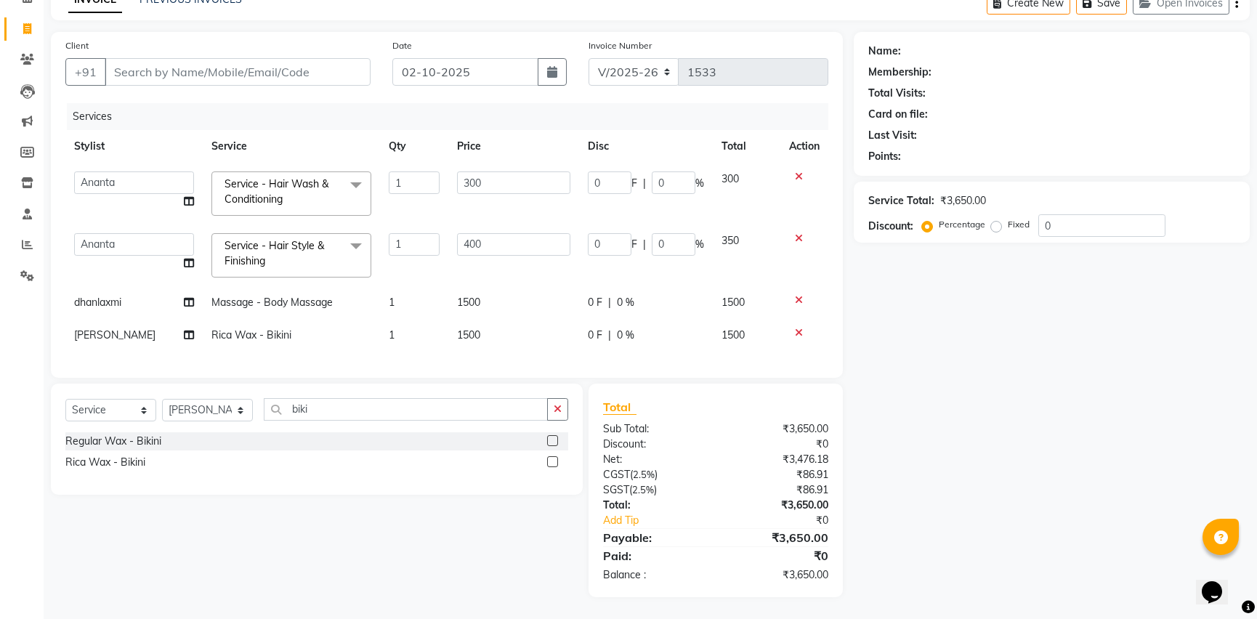
select select "74825"
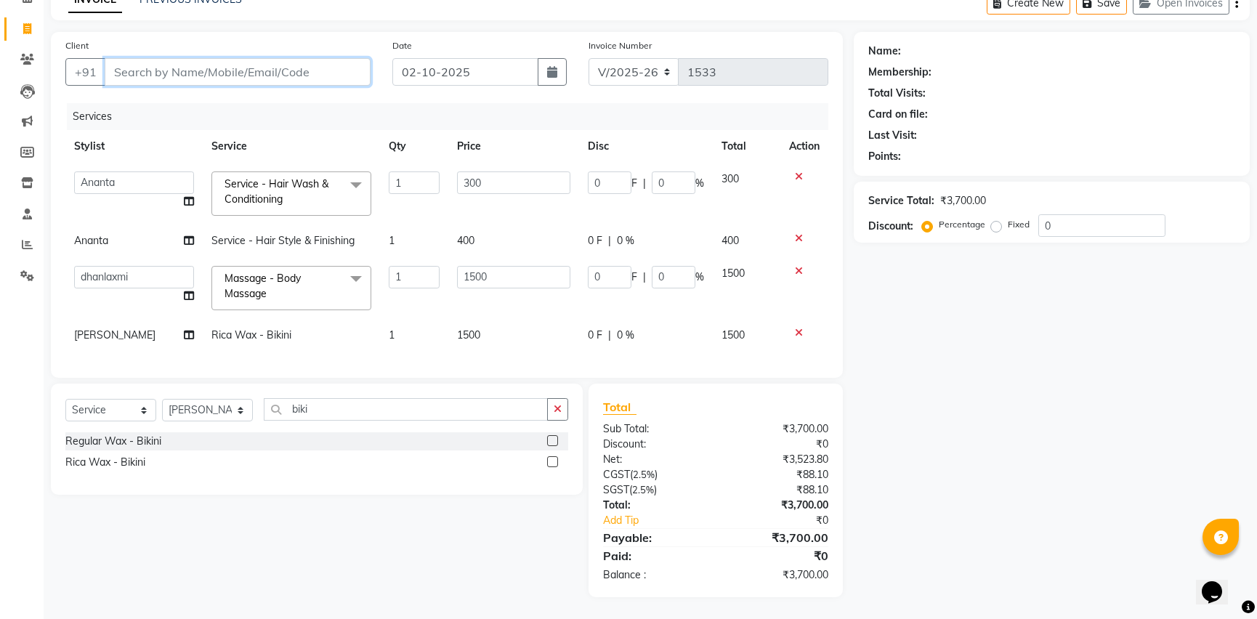
click at [176, 70] on input "Client" at bounding box center [238, 72] width 266 height 28
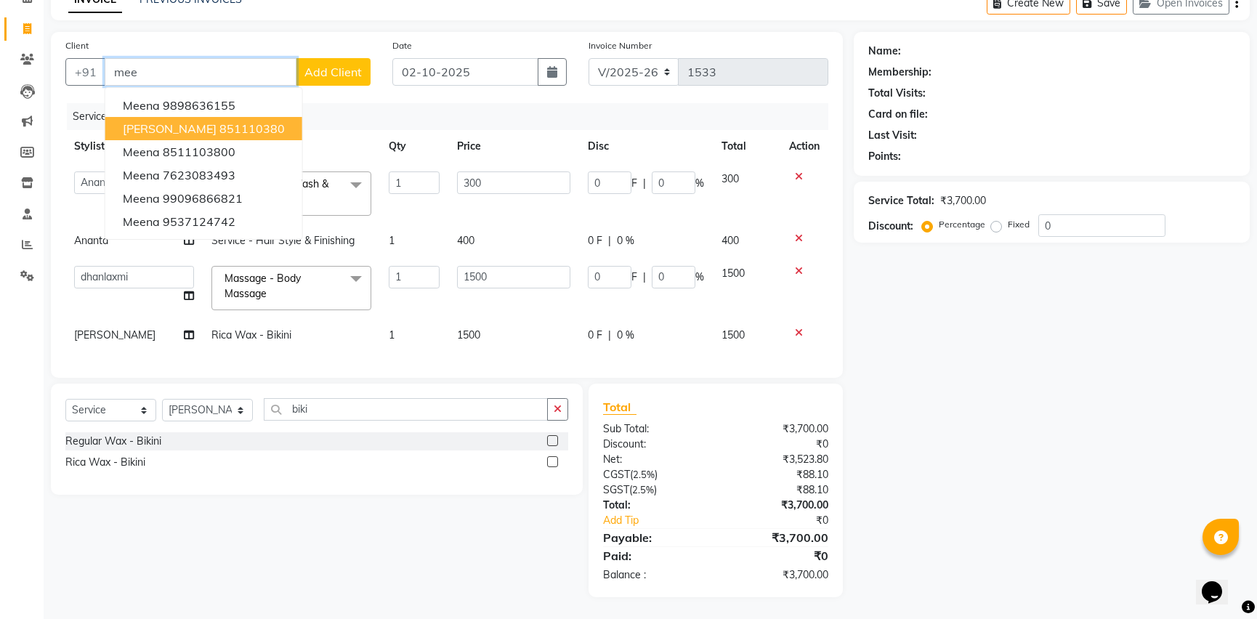
click at [219, 121] on ngb-highlight "851110380" at bounding box center [251, 128] width 65 height 15
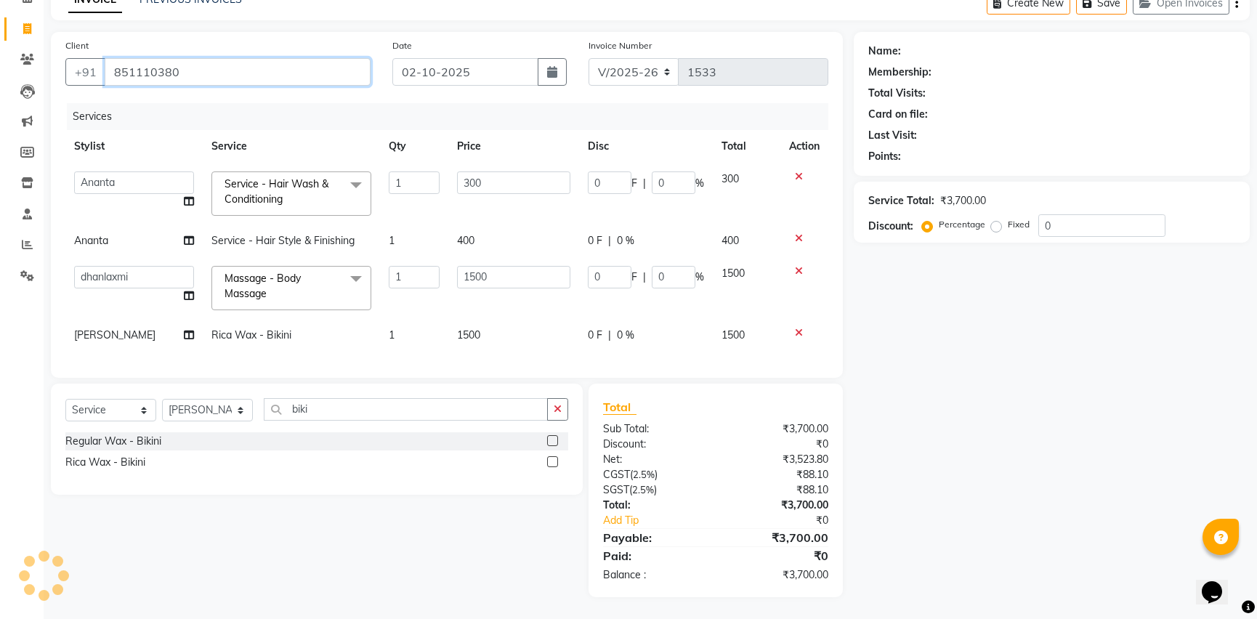
type input "851110380"
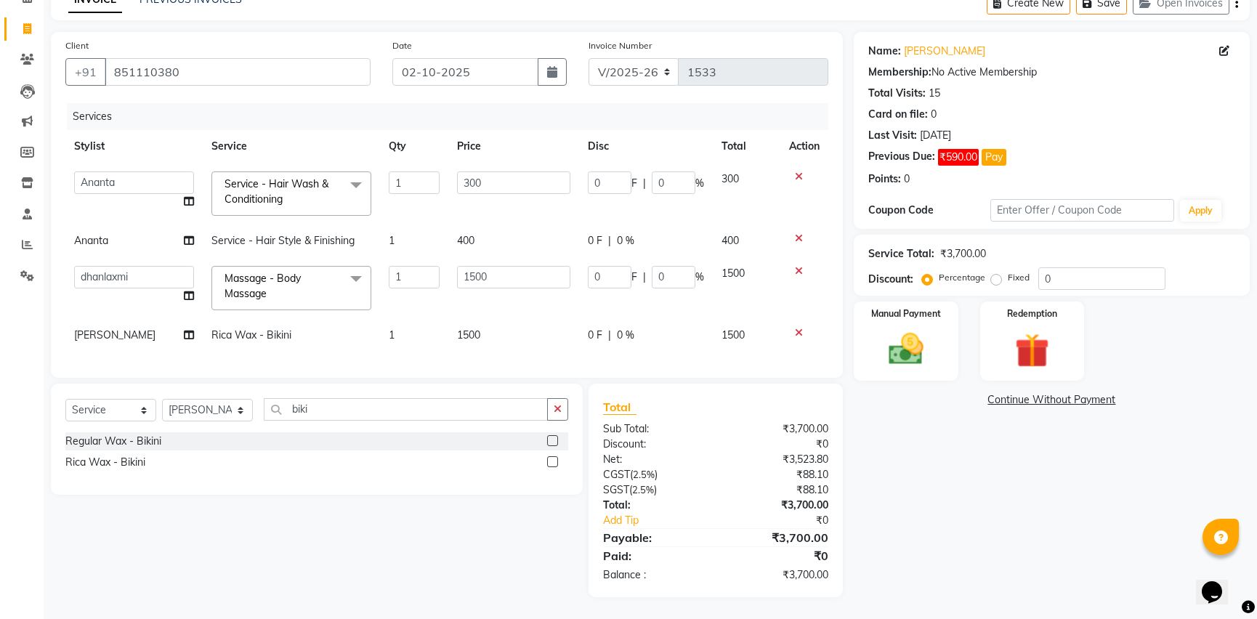
click at [1008, 271] on label "Fixed" at bounding box center [1019, 277] width 22 height 13
click at [999, 272] on input "Fixed" at bounding box center [999, 277] width 10 height 10
radio input "true"
drag, startPoint x: 1062, startPoint y: 274, endPoint x: 1038, endPoint y: 274, distance: 24.0
click at [1038, 274] on input "0" at bounding box center [1101, 278] width 127 height 23
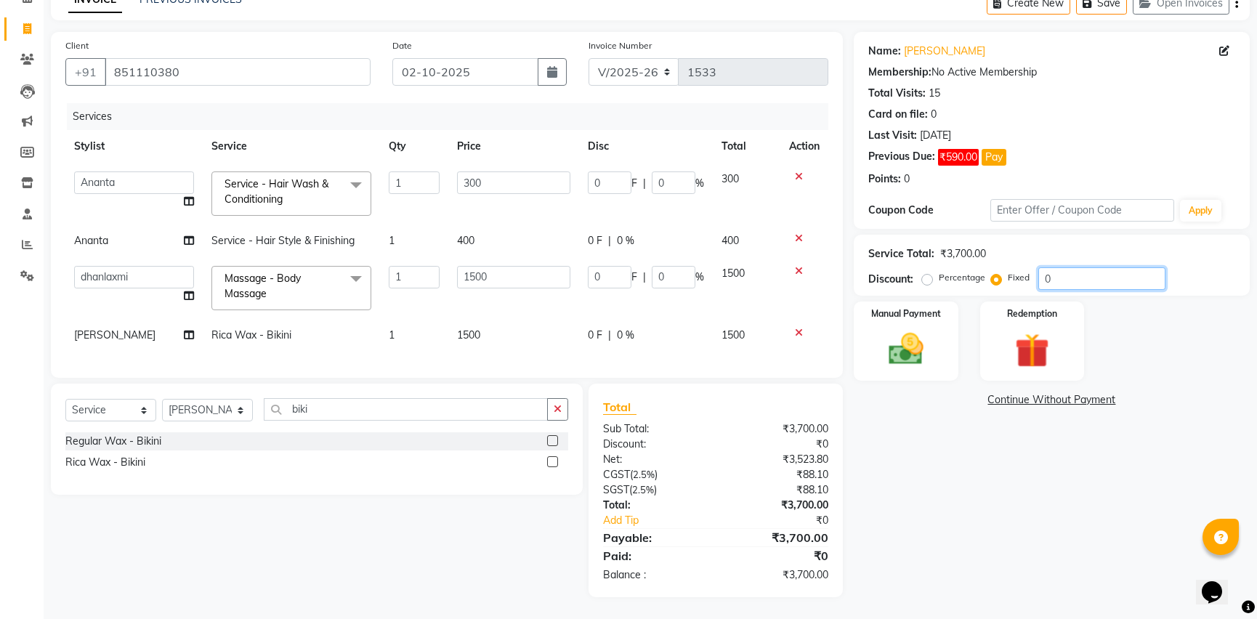
type input "2"
type input "0.16"
type input "0.05"
type input "0.81"
type input "0.05"
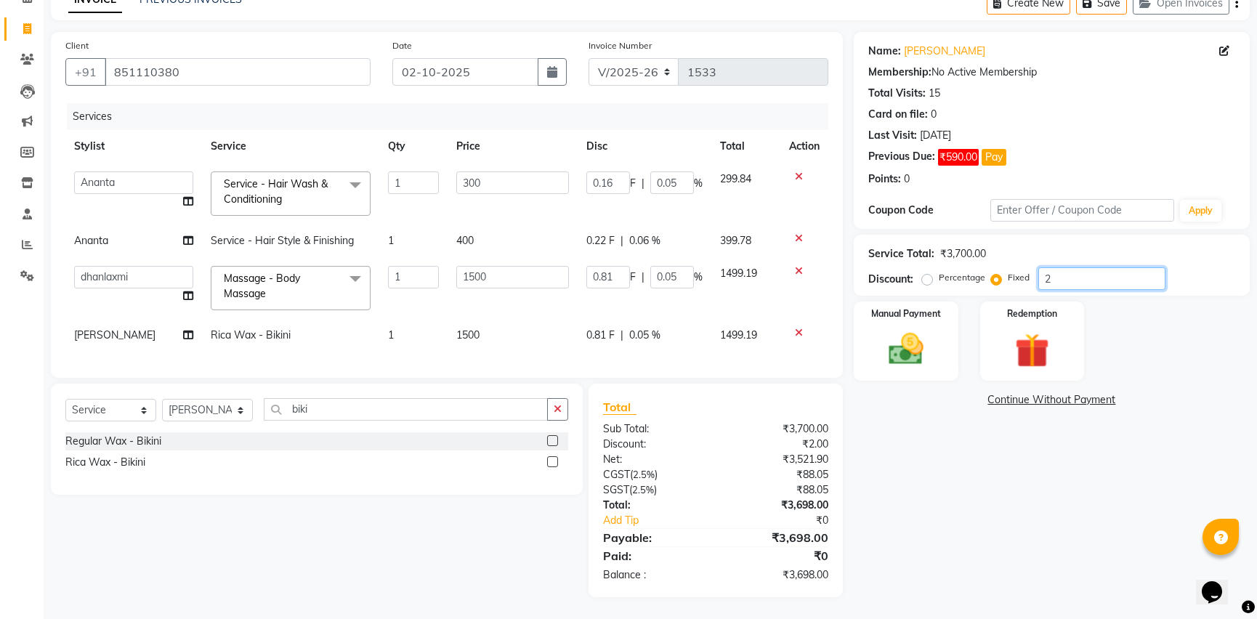
type input "20"
type input "1.62"
type input "0.54"
type input "8.11"
type input "0.54"
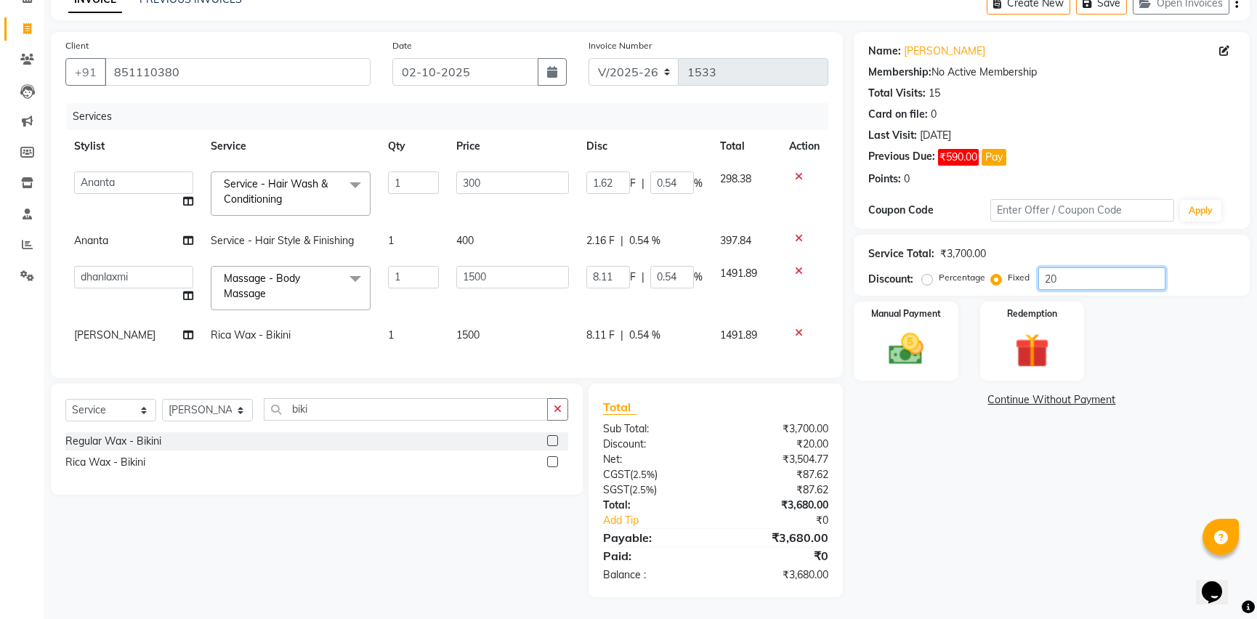
type input "200"
type input "16.22"
type input "5.41"
type input "81.08"
type input "5.41"
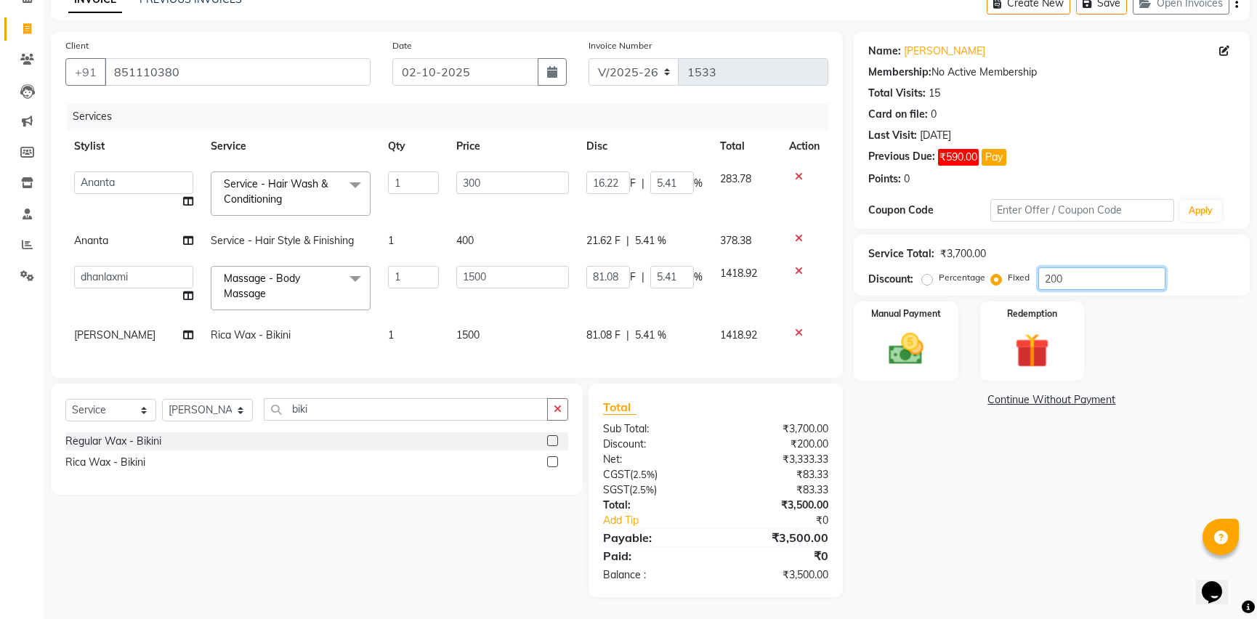
type input "200"
click at [959, 473] on div "Name: [PERSON_NAME] Membership: No Active Membership Total Visits: 15 Card on f…" at bounding box center [1057, 314] width 407 height 565
click at [902, 335] on img at bounding box center [905, 348] width 59 height 41
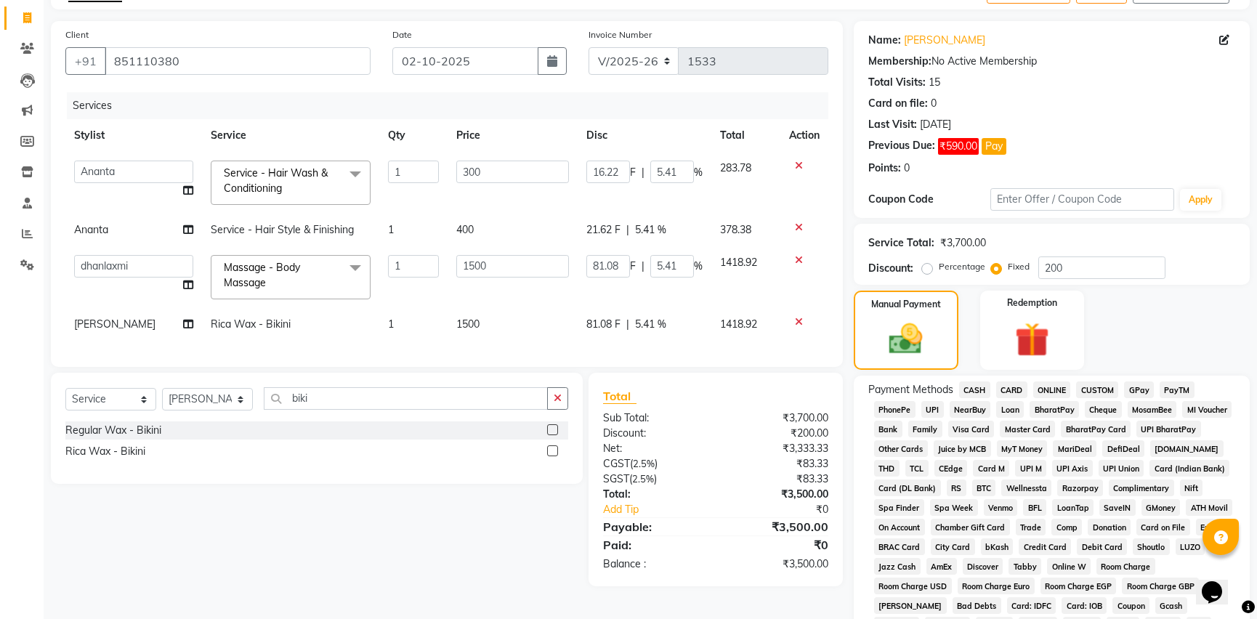
click at [1237, 333] on div "Manual Payment Redemption" at bounding box center [1052, 330] width 418 height 79
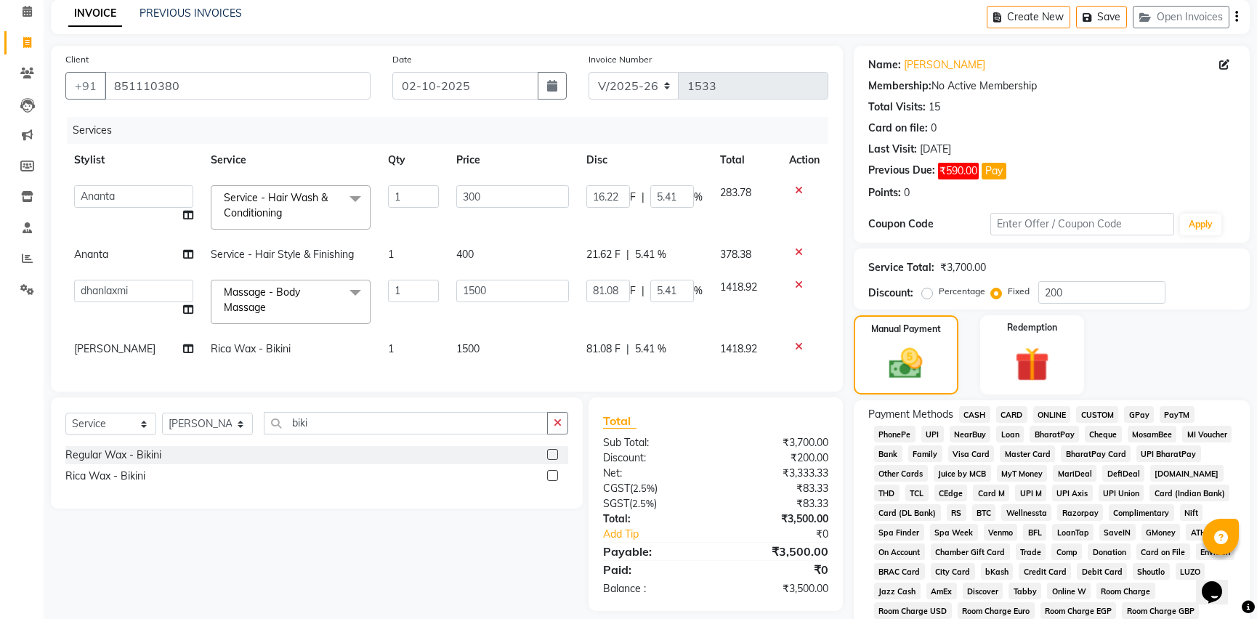
scroll to position [0, 0]
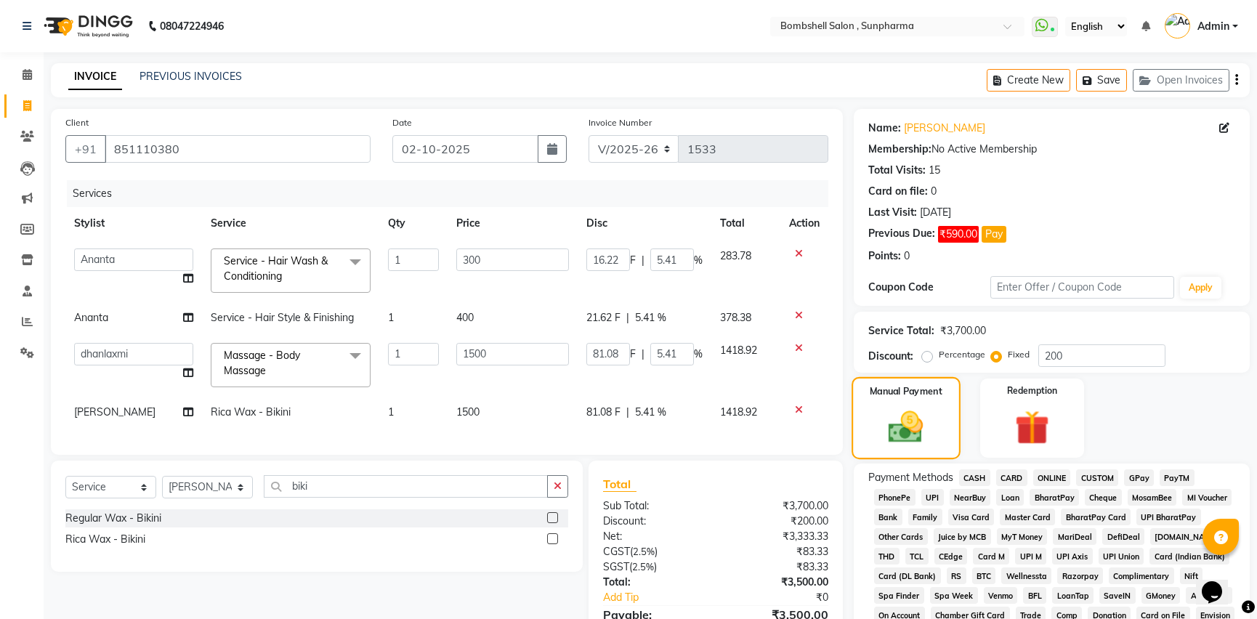
click at [939, 418] on div "Manual Payment" at bounding box center [905, 418] width 108 height 83
click at [901, 212] on div "Last Visit:" at bounding box center [892, 212] width 49 height 15
click at [916, 209] on div "Last Visit:" at bounding box center [892, 212] width 49 height 15
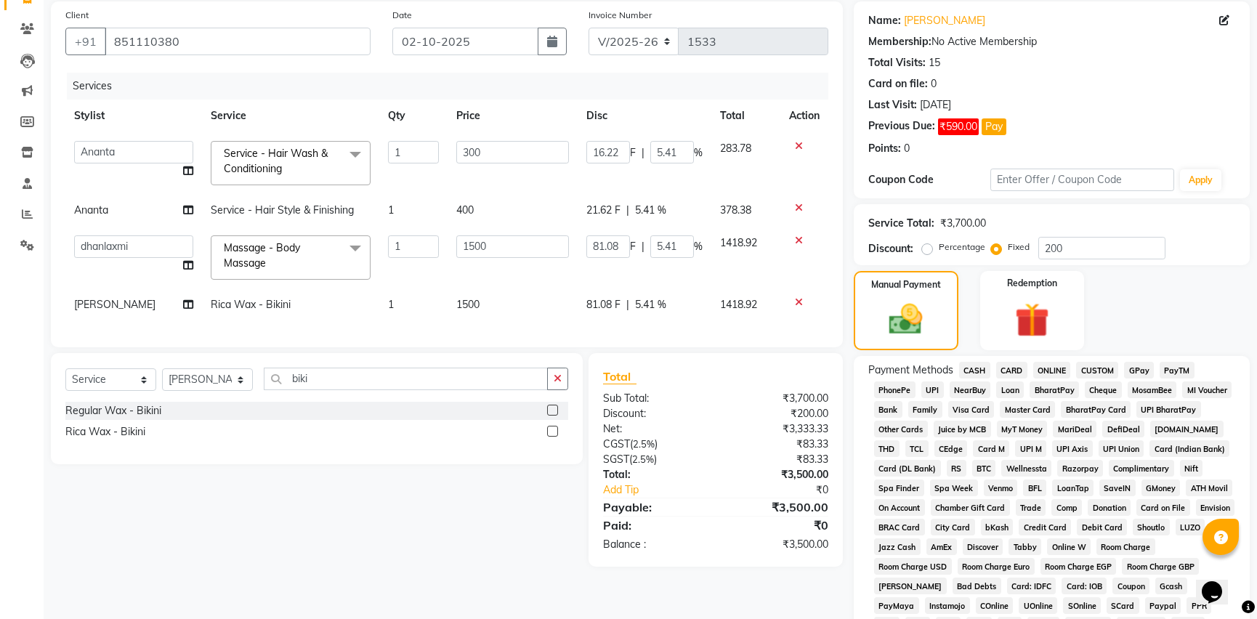
scroll to position [131, 0]
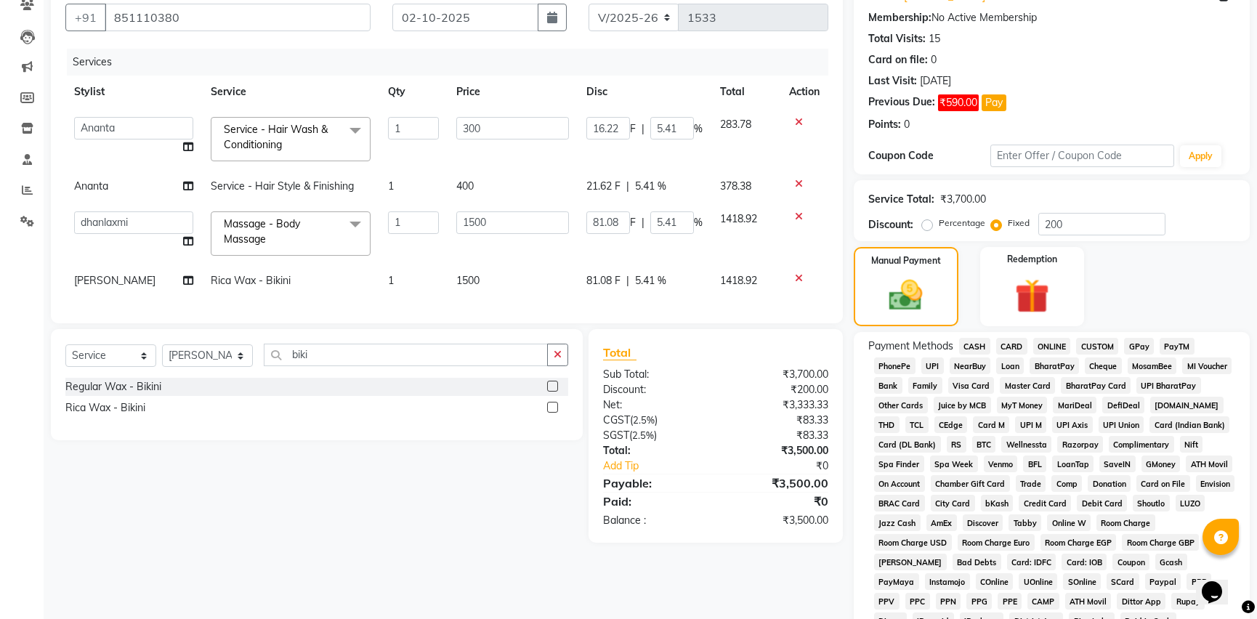
click at [1142, 344] on span "GPay" at bounding box center [1139, 346] width 30 height 17
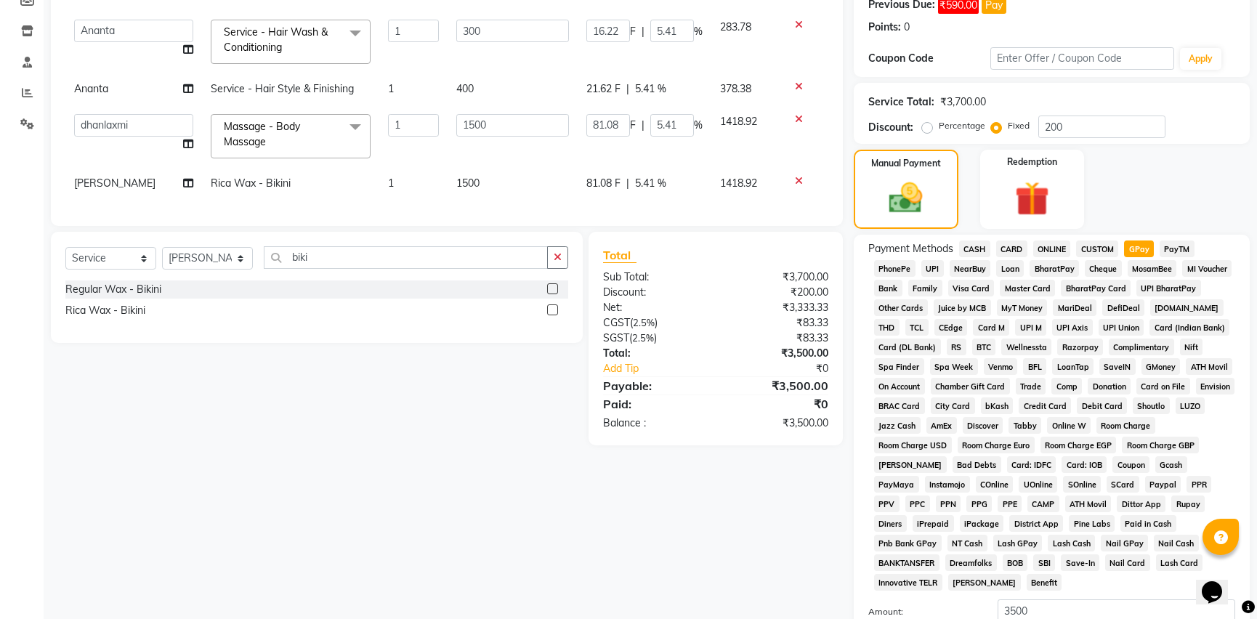
scroll to position [373, 0]
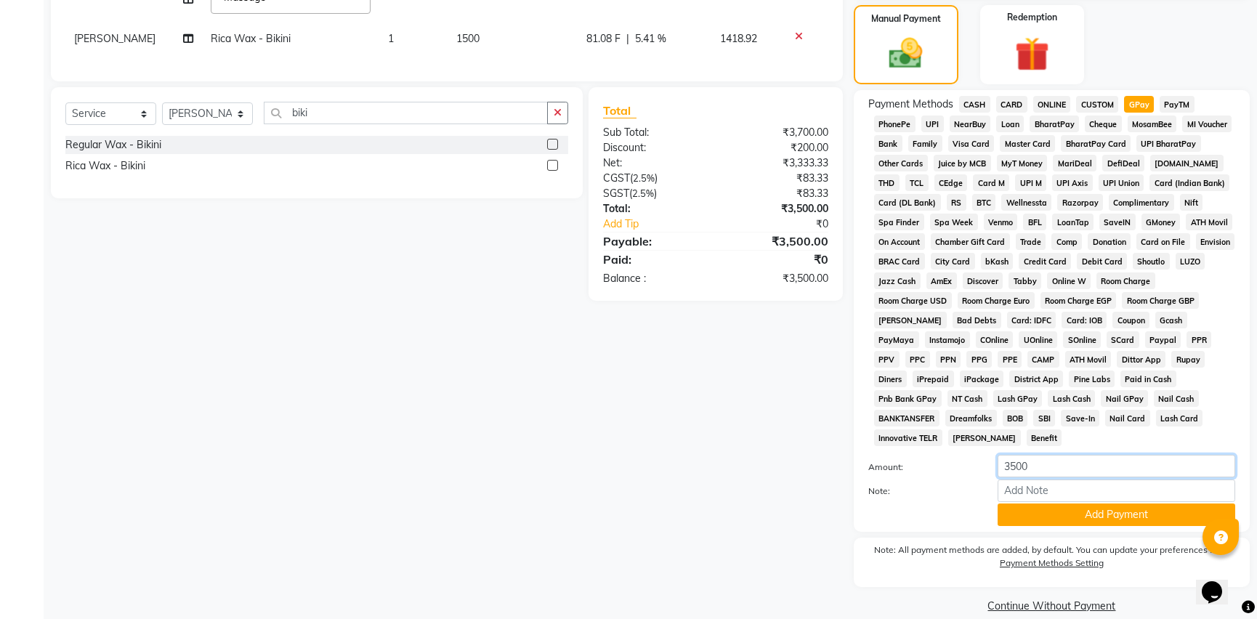
click at [1057, 455] on input "3500" at bounding box center [1116, 466] width 238 height 23
click at [1069, 503] on button "Add Payment" at bounding box center [1116, 514] width 238 height 23
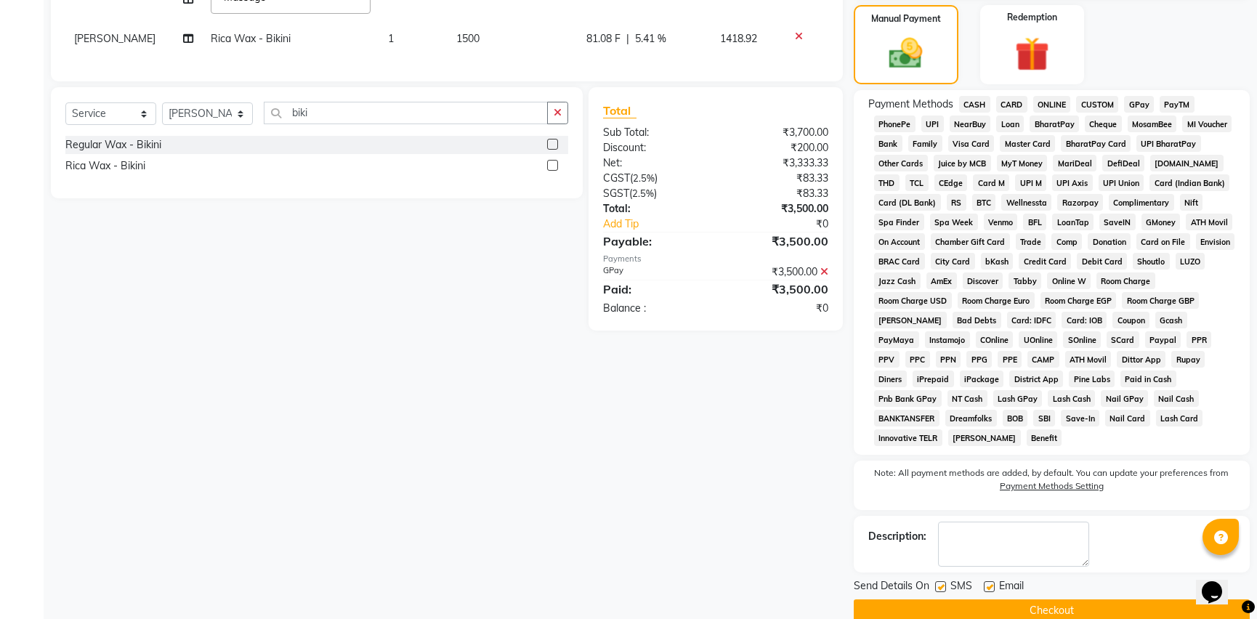
click at [1046, 599] on button "Checkout" at bounding box center [1052, 610] width 396 height 23
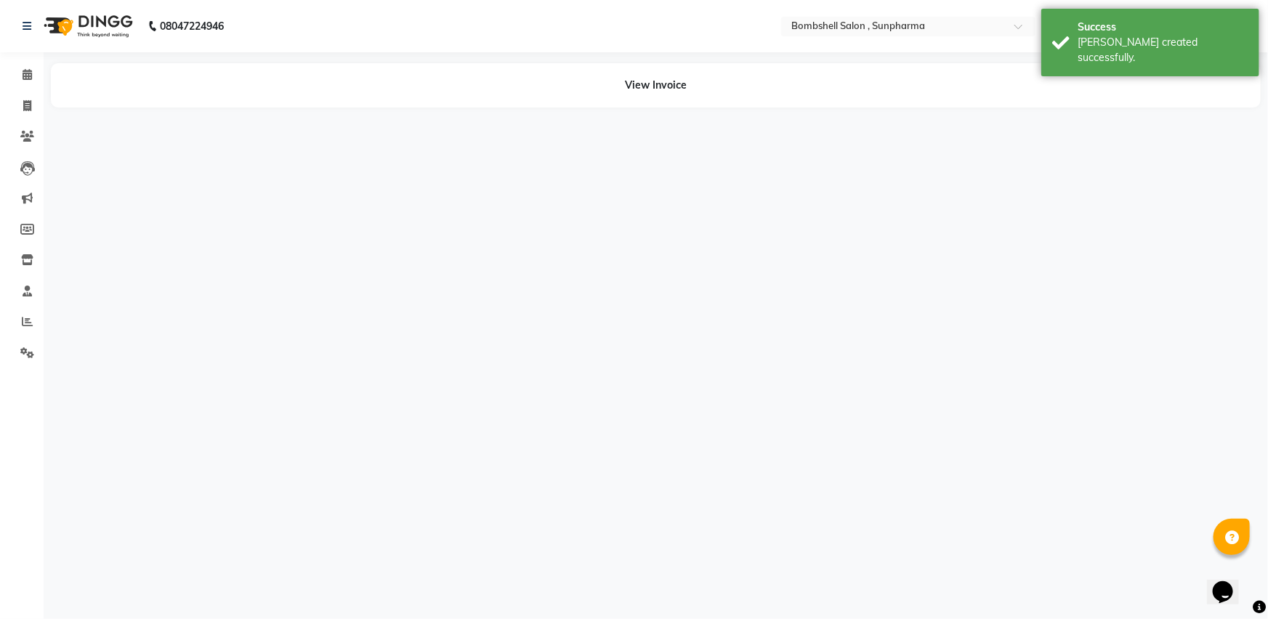
select select "59017"
select select "74825"
select select "87946"
select select "33525"
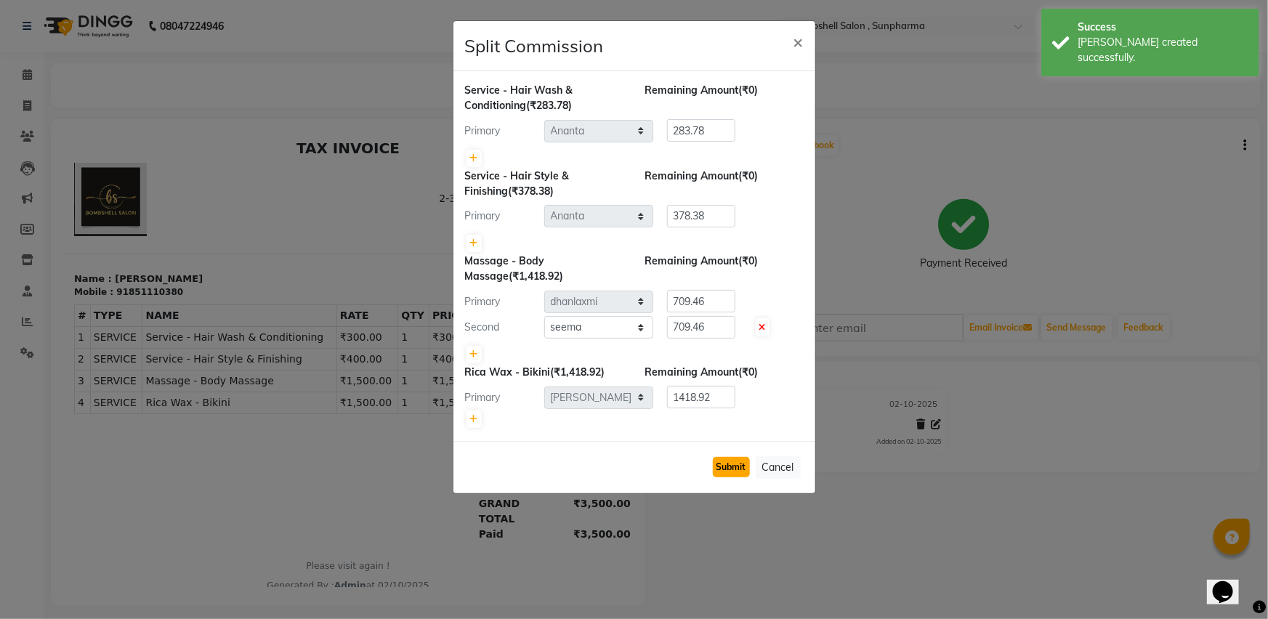
click at [734, 458] on button "Submit" at bounding box center [731, 467] width 37 height 20
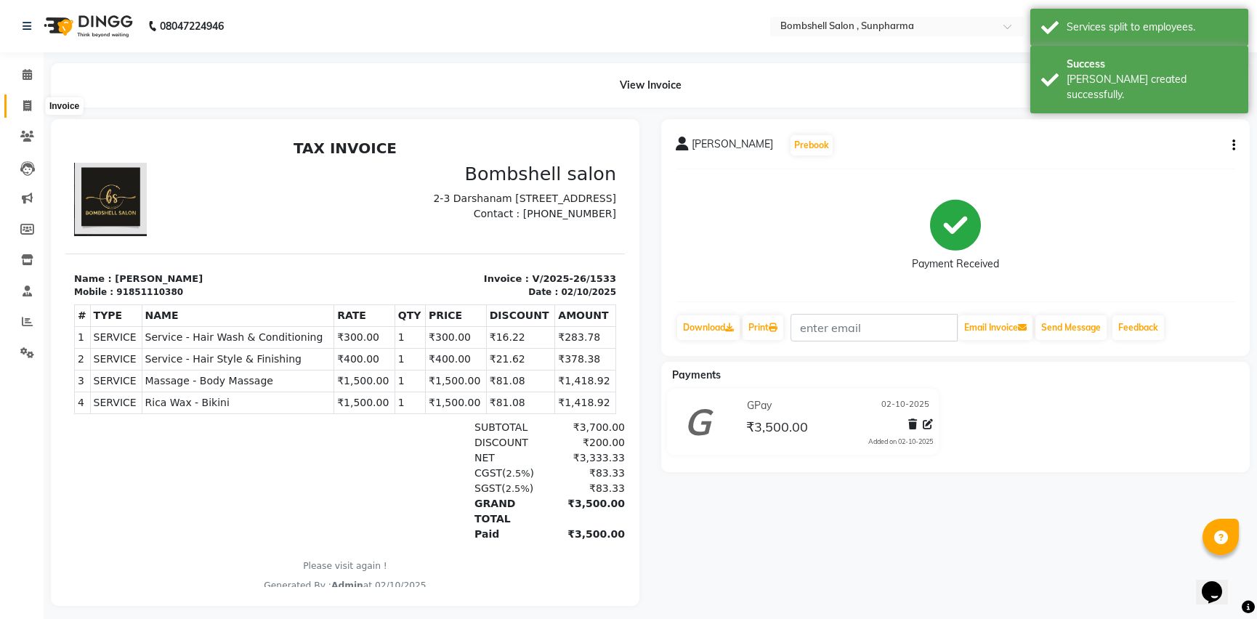
click at [17, 101] on span at bounding box center [27, 106] width 25 height 17
select select "service"
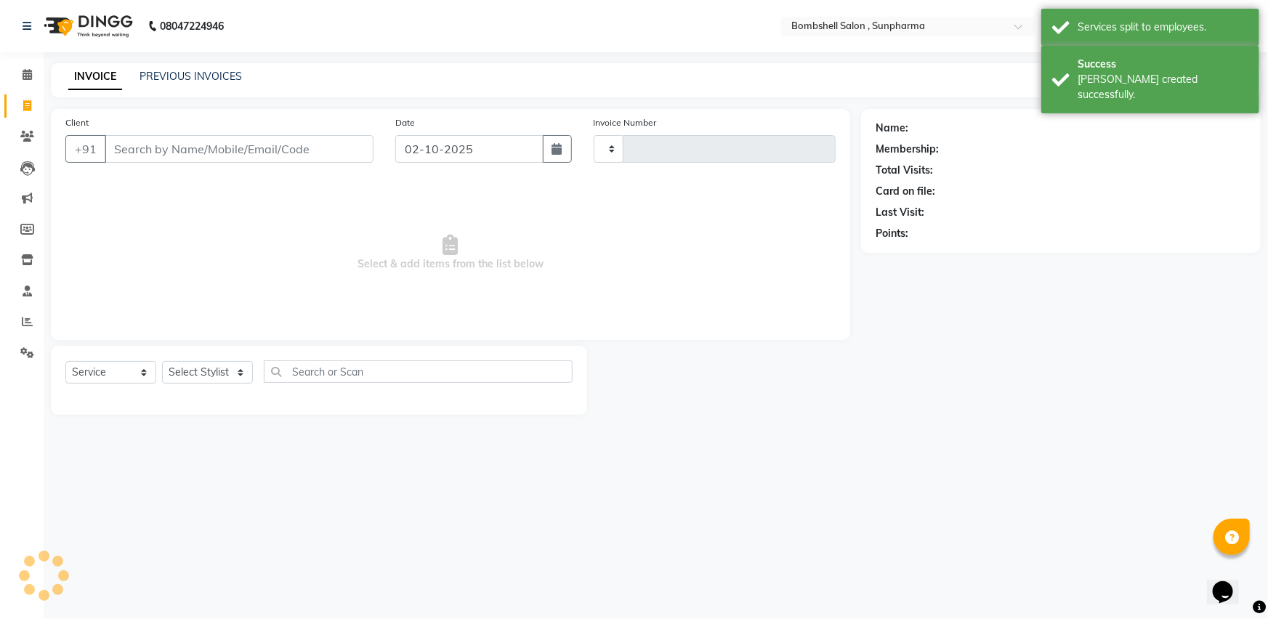
type input "1534"
select select "4965"
